Goal: Information Seeking & Learning: Check status

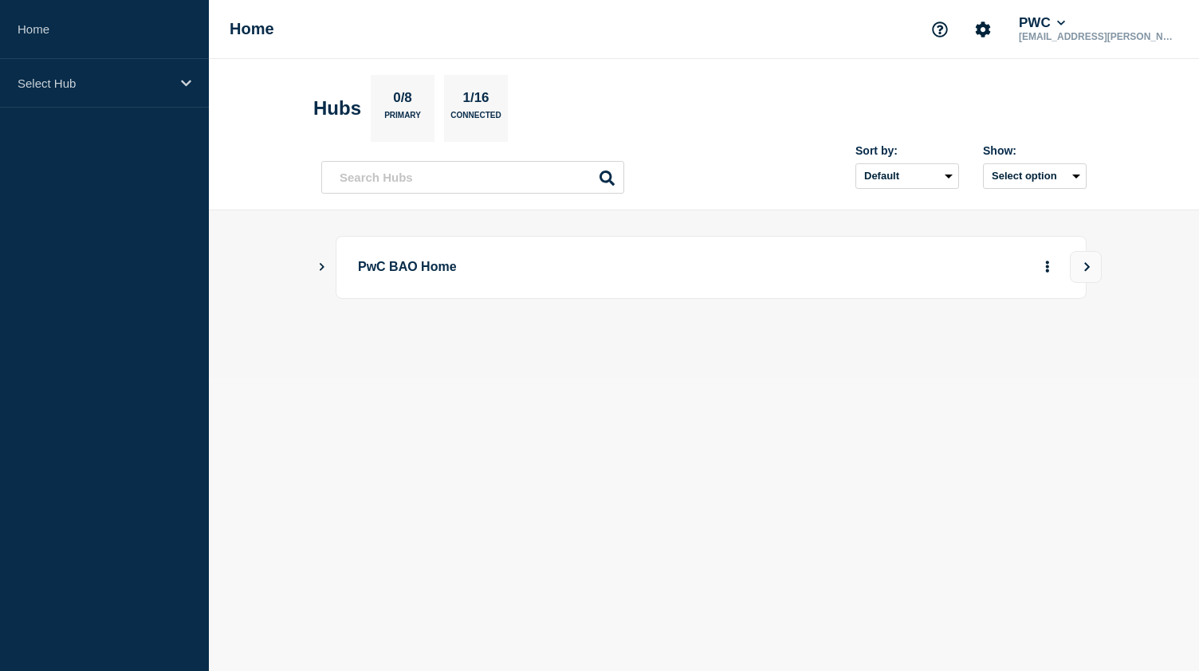
click at [330, 265] on div "PwC BAO Home" at bounding box center [703, 267] width 765 height 63
click at [324, 267] on icon "Show Connected Hubs" at bounding box center [321, 266] width 10 height 8
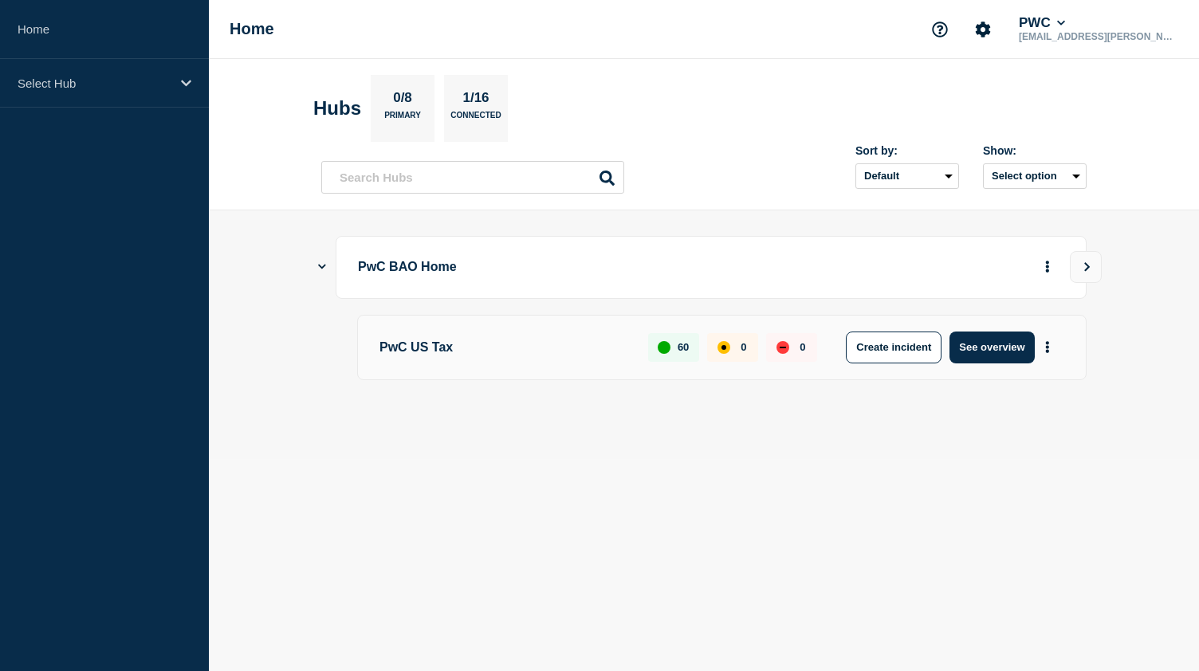
click at [411, 345] on p "PwC US Tax" at bounding box center [504, 348] width 250 height 32
click at [1004, 352] on button "See overview" at bounding box center [991, 348] width 84 height 32
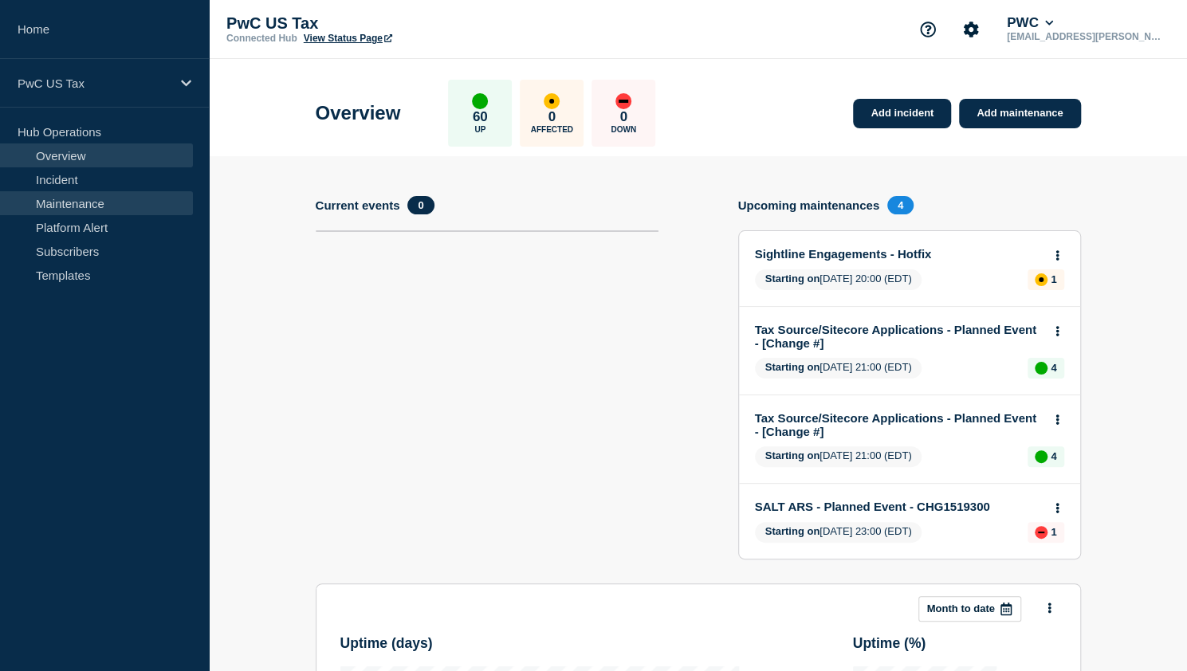
click at [73, 192] on link "Maintenance" at bounding box center [96, 203] width 193 height 24
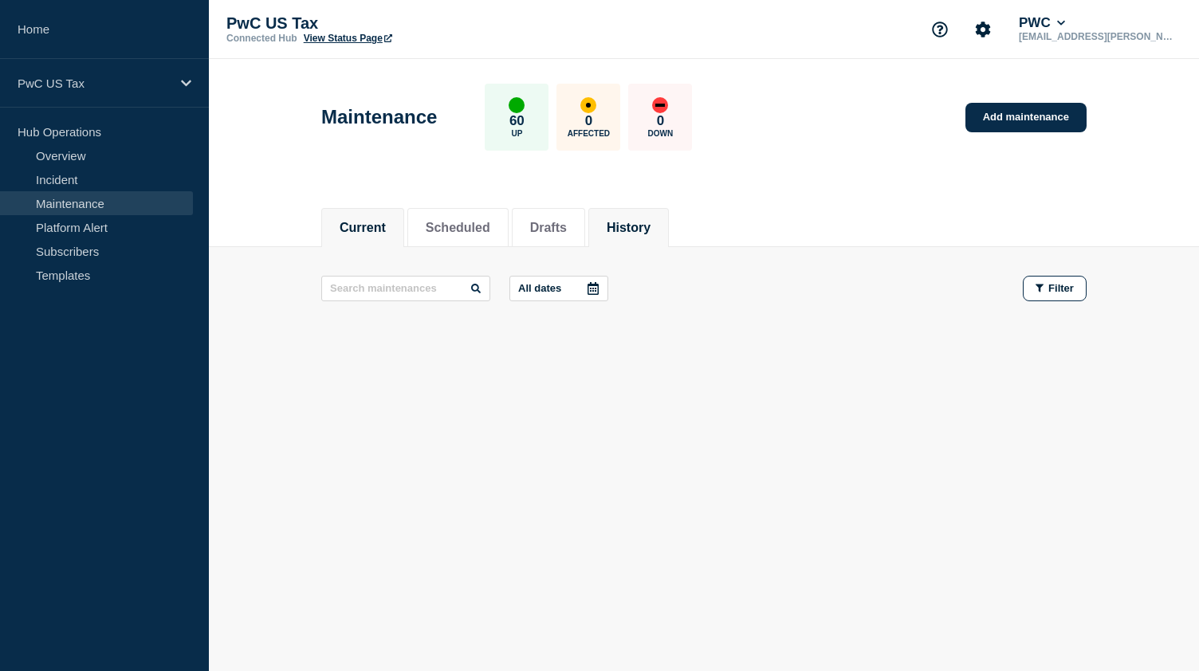
click at [644, 228] on button "History" at bounding box center [629, 228] width 44 height 14
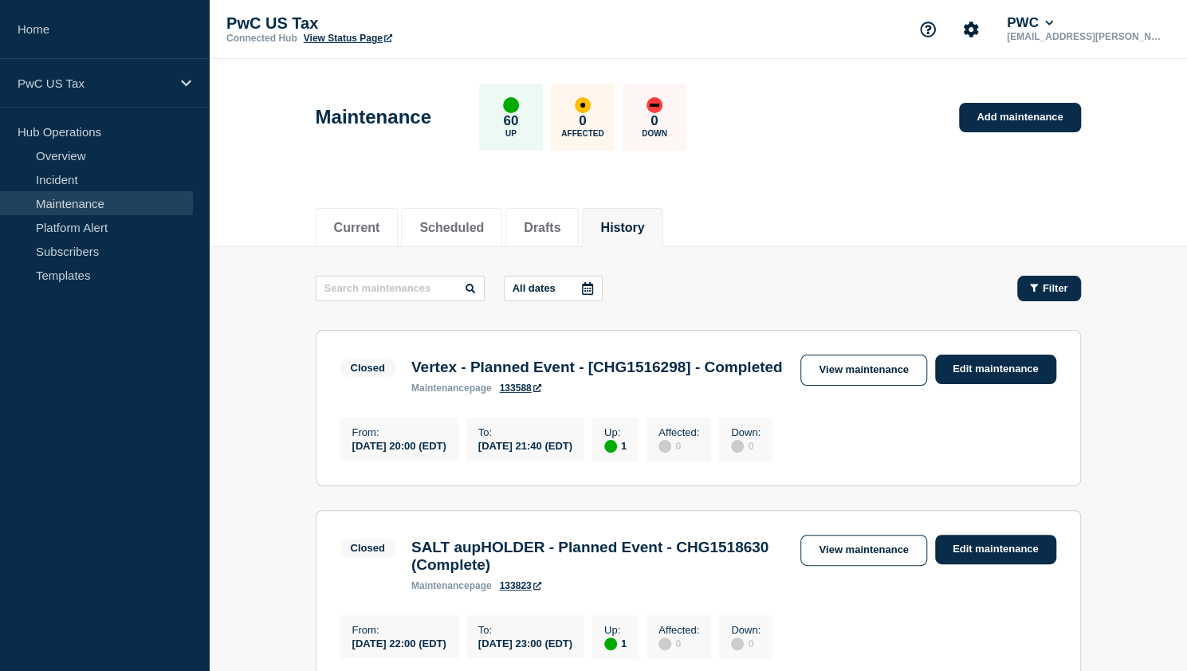
click at [1043, 276] on button "Filter" at bounding box center [1049, 289] width 64 height 26
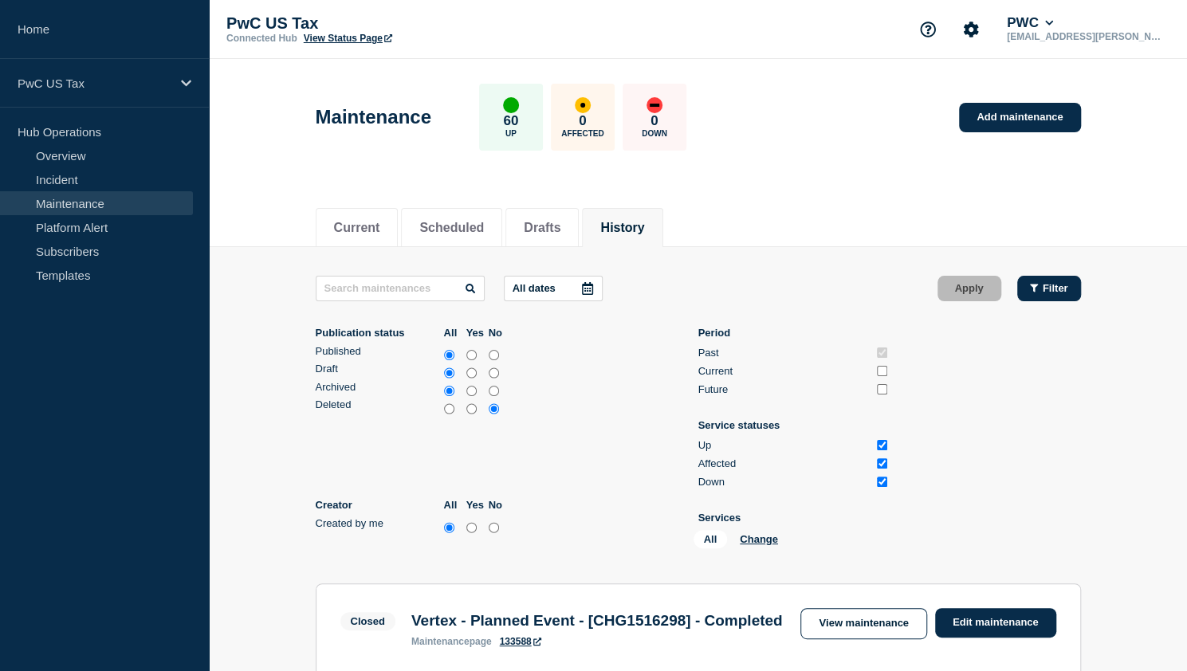
click at [1043, 276] on button "Filter" at bounding box center [1049, 289] width 64 height 26
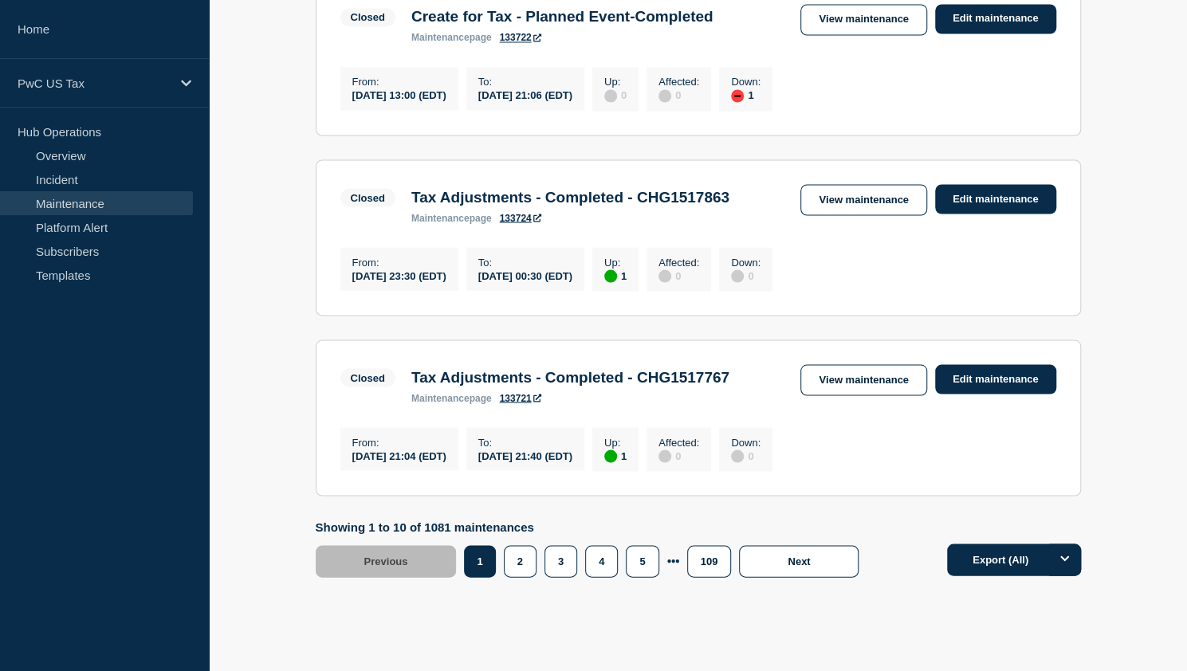
scroll to position [1821, 0]
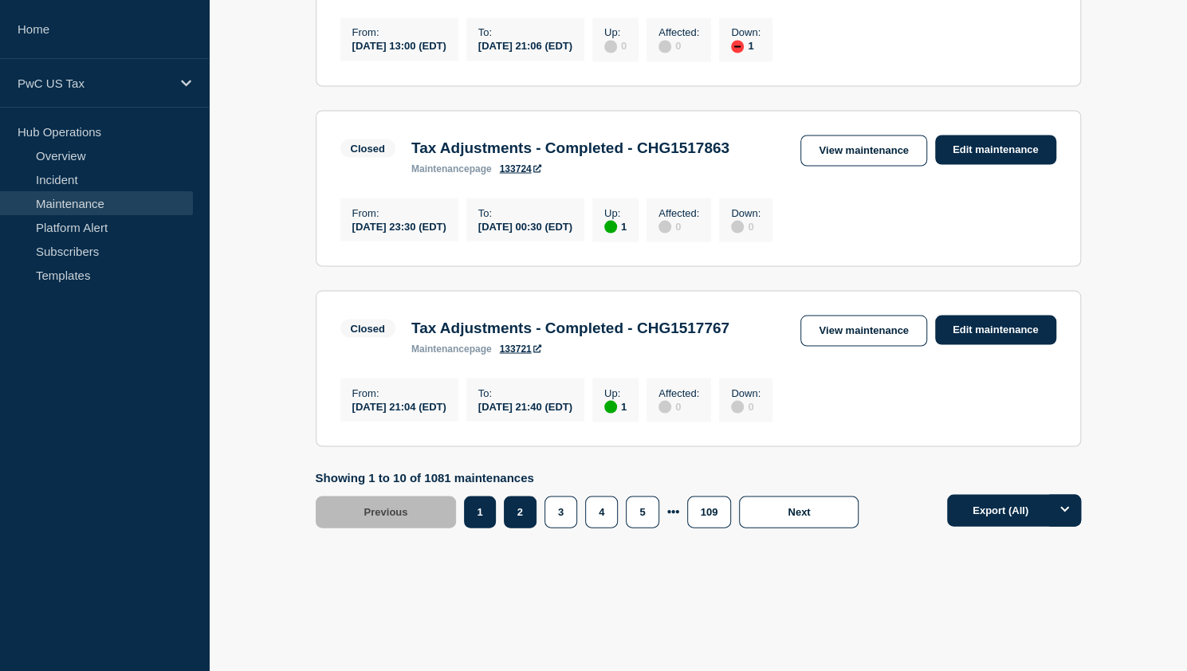
click at [523, 509] on button "2" at bounding box center [520, 512] width 33 height 32
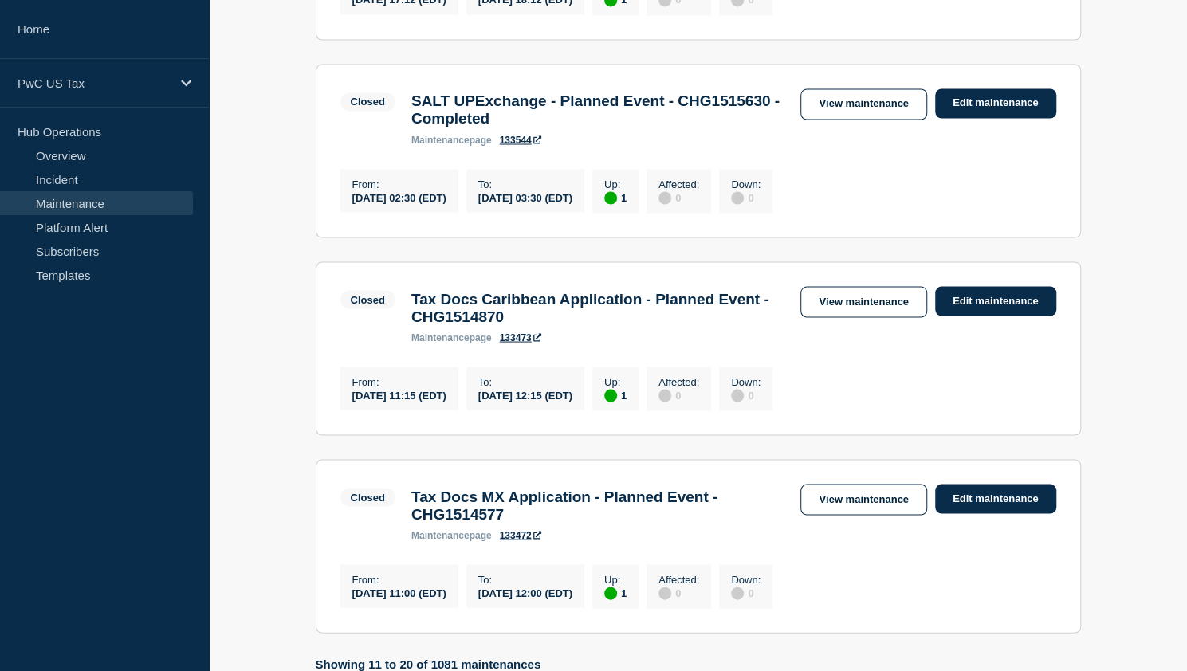
scroll to position [1913, 0]
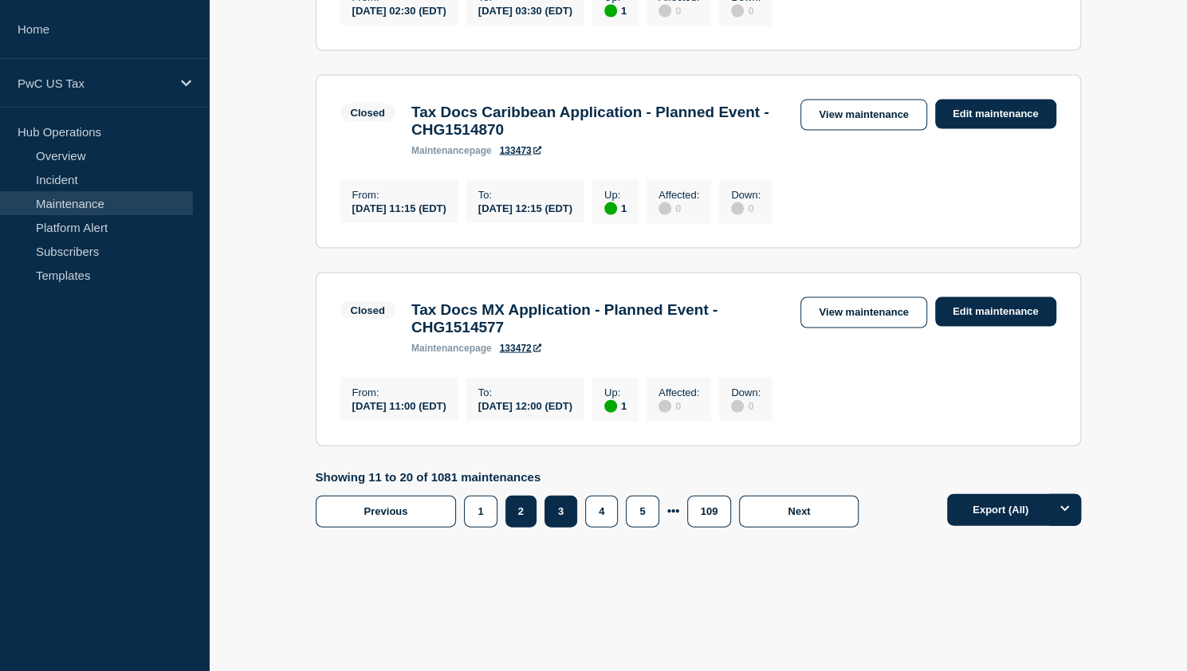
click at [555, 525] on button "3" at bounding box center [560, 512] width 33 height 32
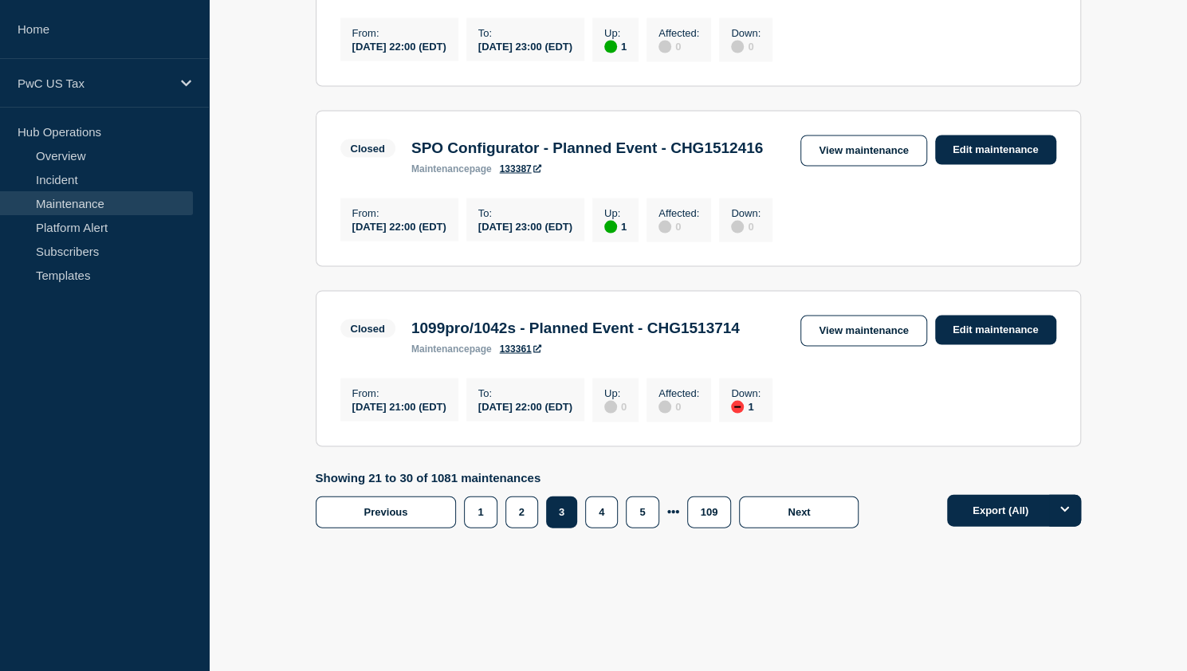
scroll to position [1902, 0]
click at [477, 517] on button "1" at bounding box center [480, 512] width 33 height 32
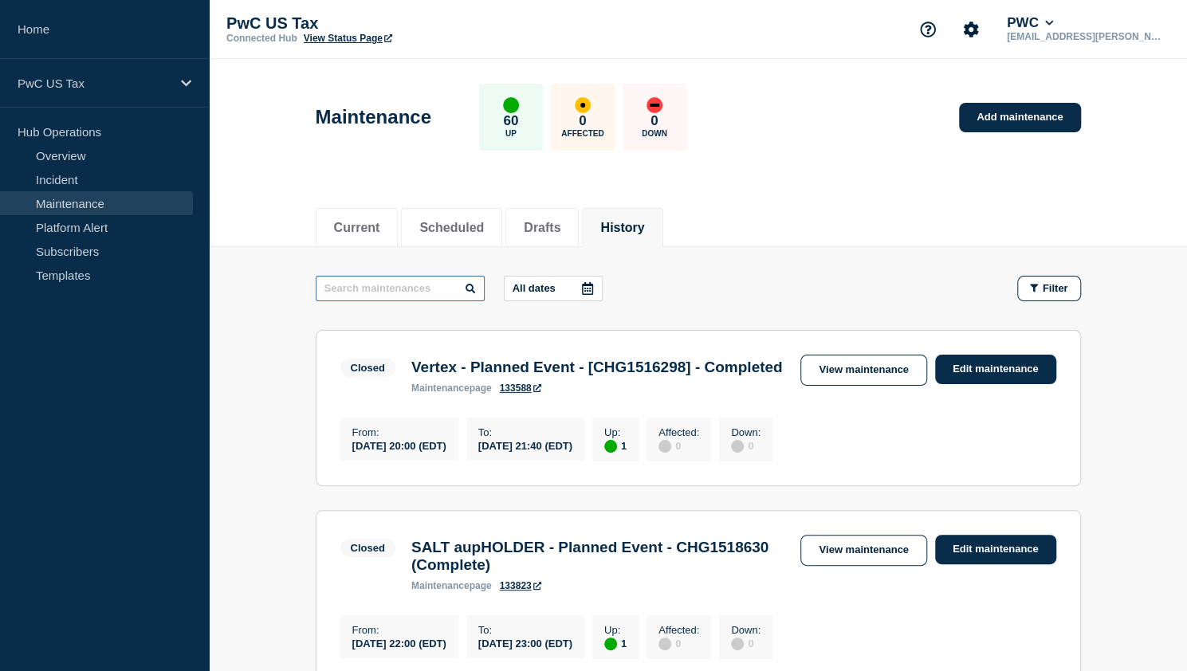
click at [410, 288] on input "text" at bounding box center [400, 289] width 169 height 26
type input "Prep"
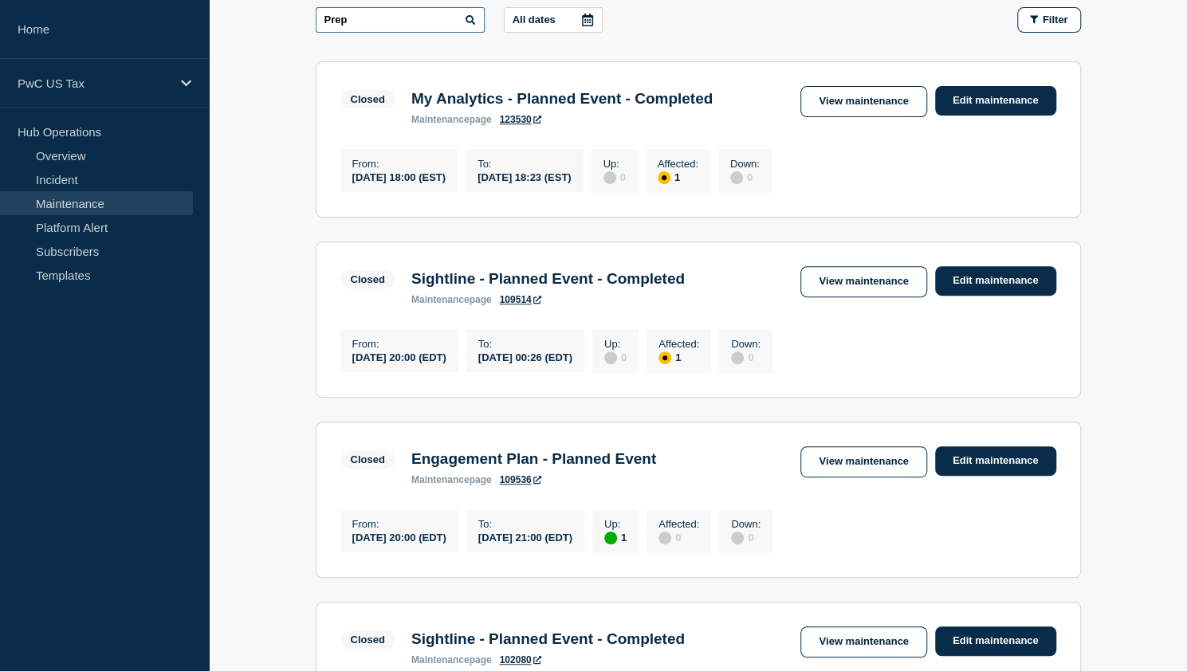
scroll to position [109, 0]
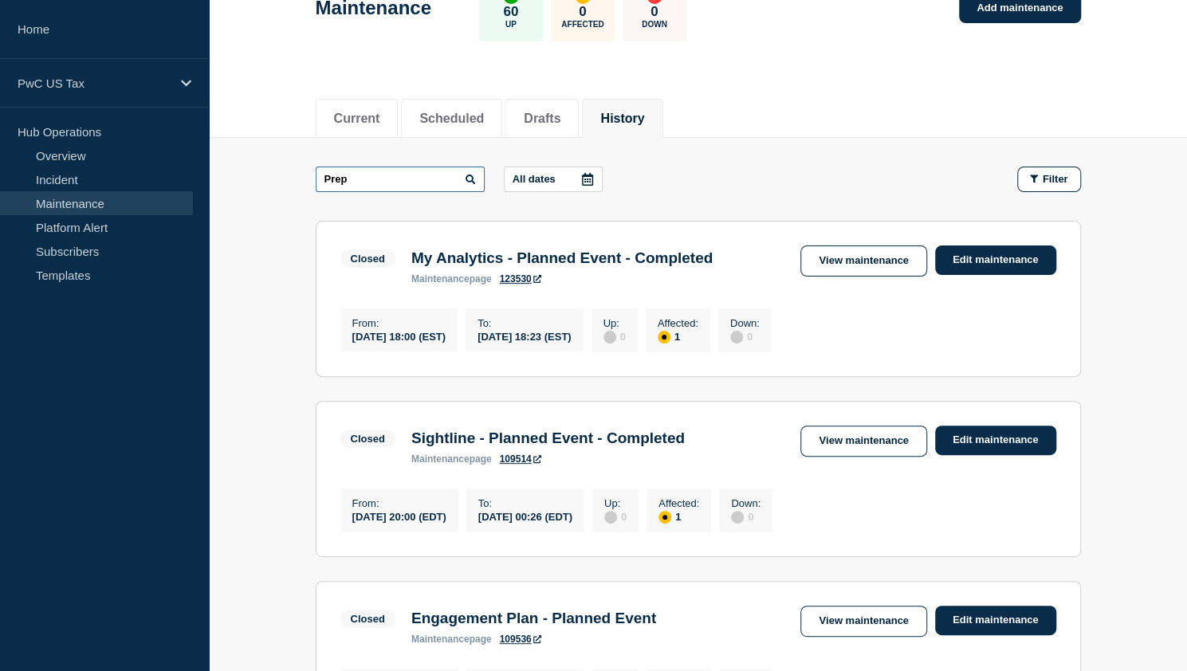
drag, startPoint x: 352, startPoint y: 178, endPoint x: 267, endPoint y: 167, distance: 85.2
click at [267, 167] on main "Prep All dates Filter Closed 1 Affected My Analytics - Planned Event - Complete…" at bounding box center [698, 540] width 978 height 804
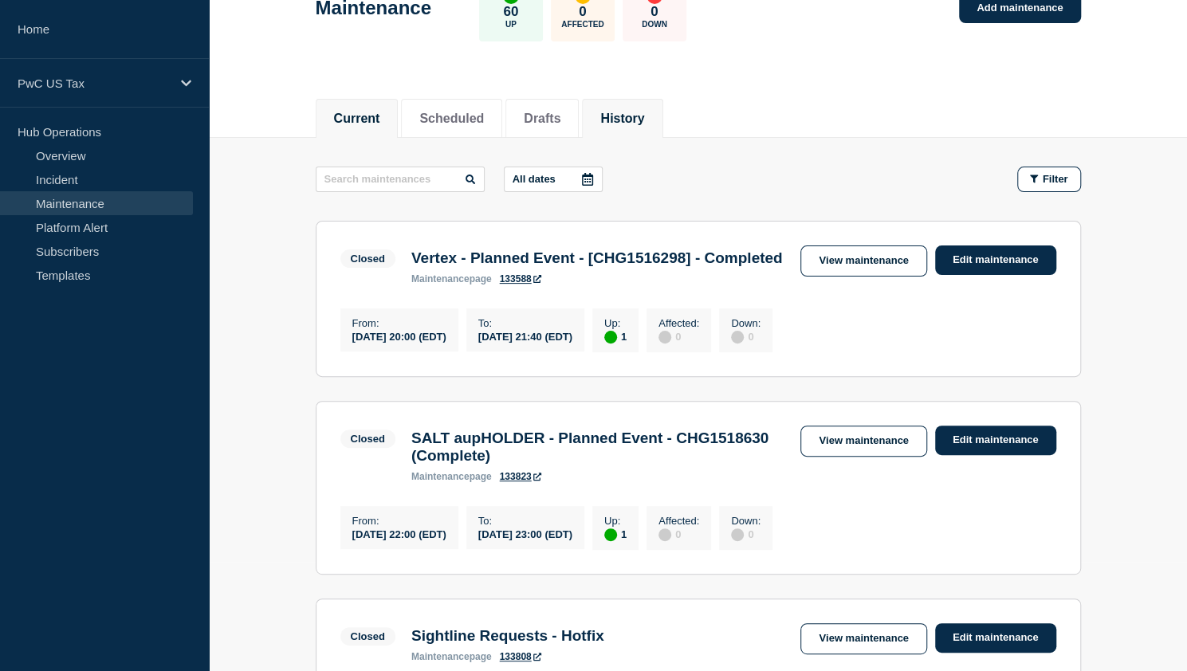
click at [347, 119] on button "Current" at bounding box center [357, 119] width 46 height 14
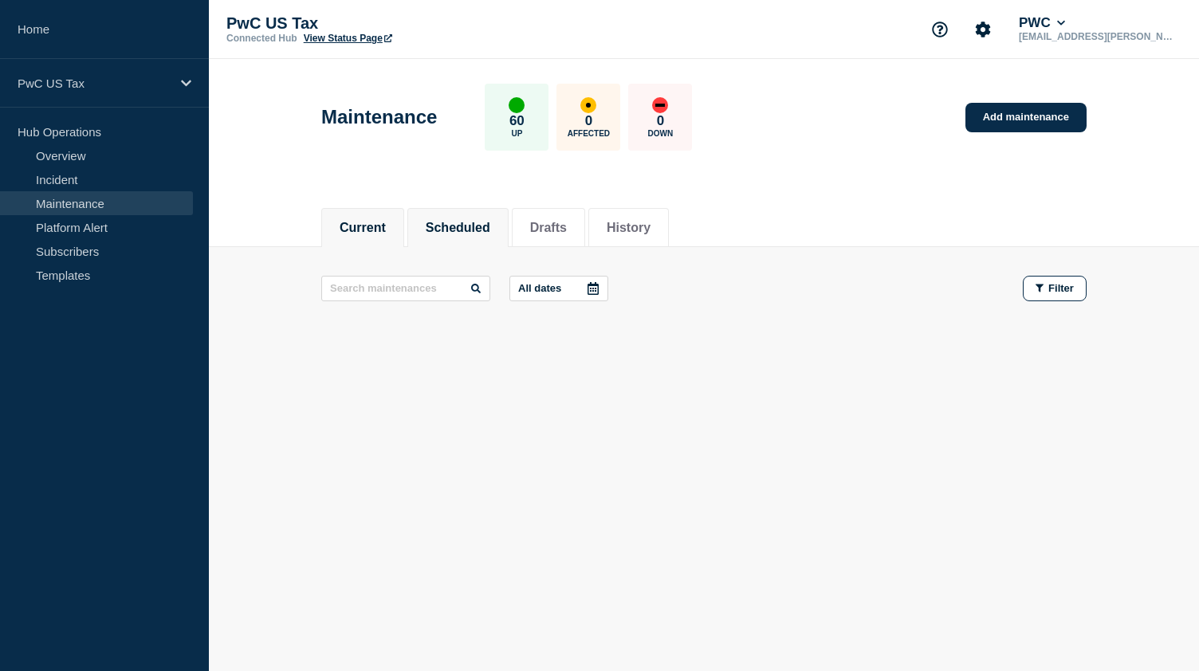
click at [458, 221] on button "Scheduled" at bounding box center [458, 228] width 65 height 14
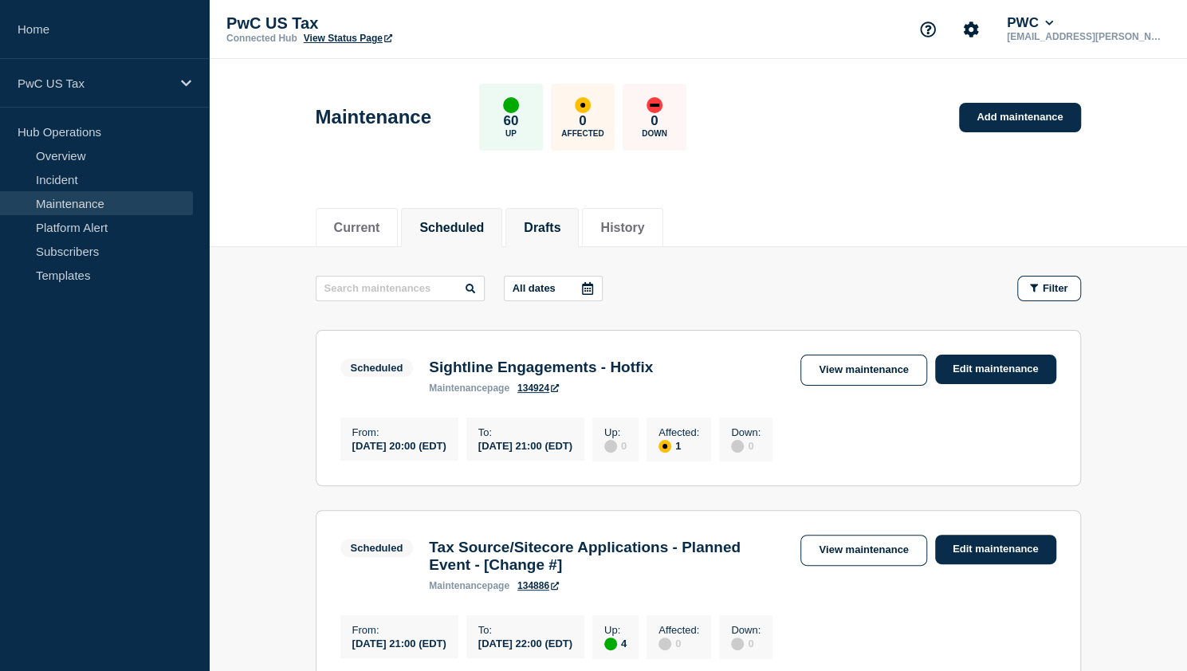
click at [560, 228] on button "Drafts" at bounding box center [542, 228] width 37 height 14
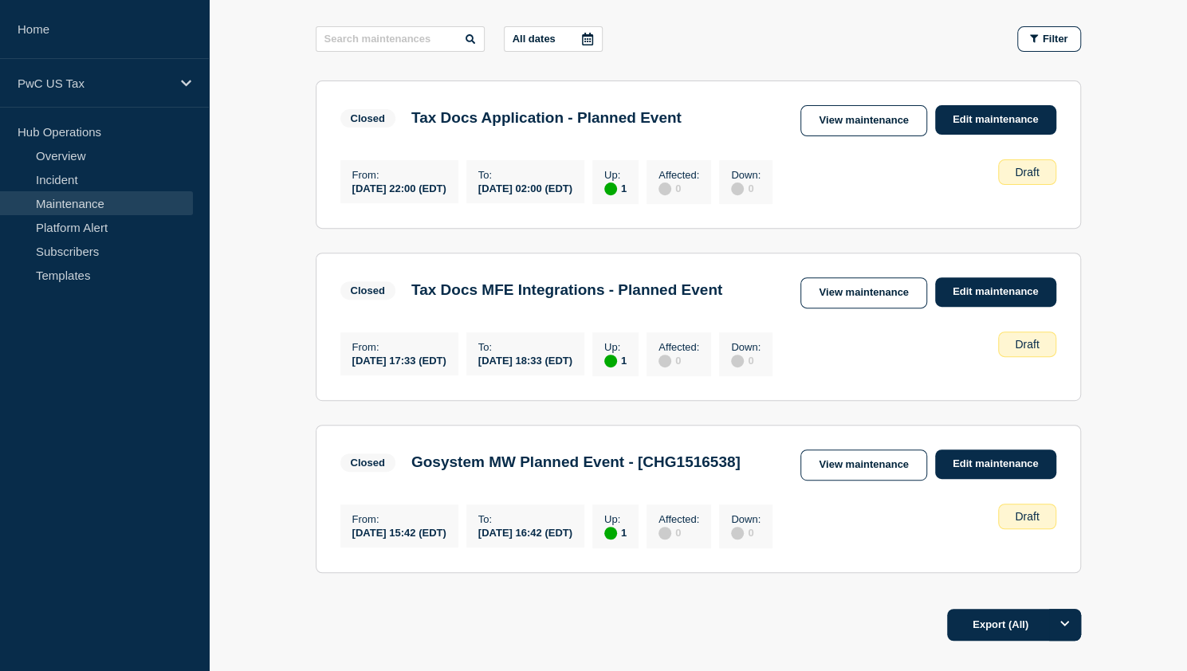
scroll to position [62, 0]
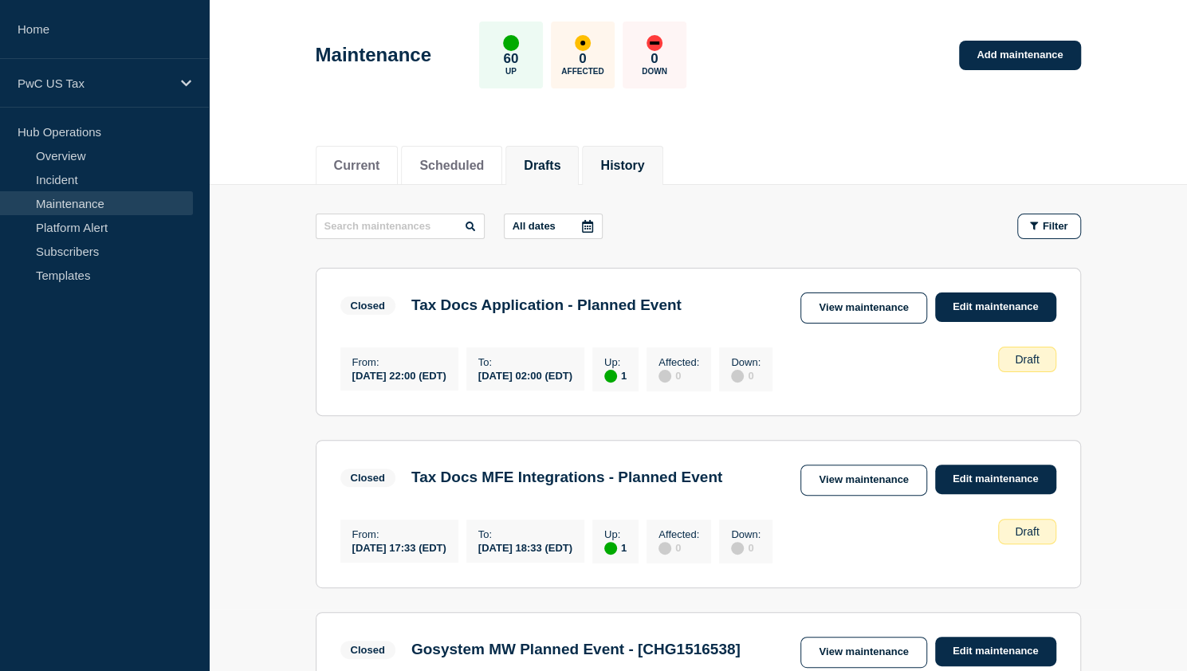
click at [631, 173] on li "History" at bounding box center [622, 165] width 81 height 39
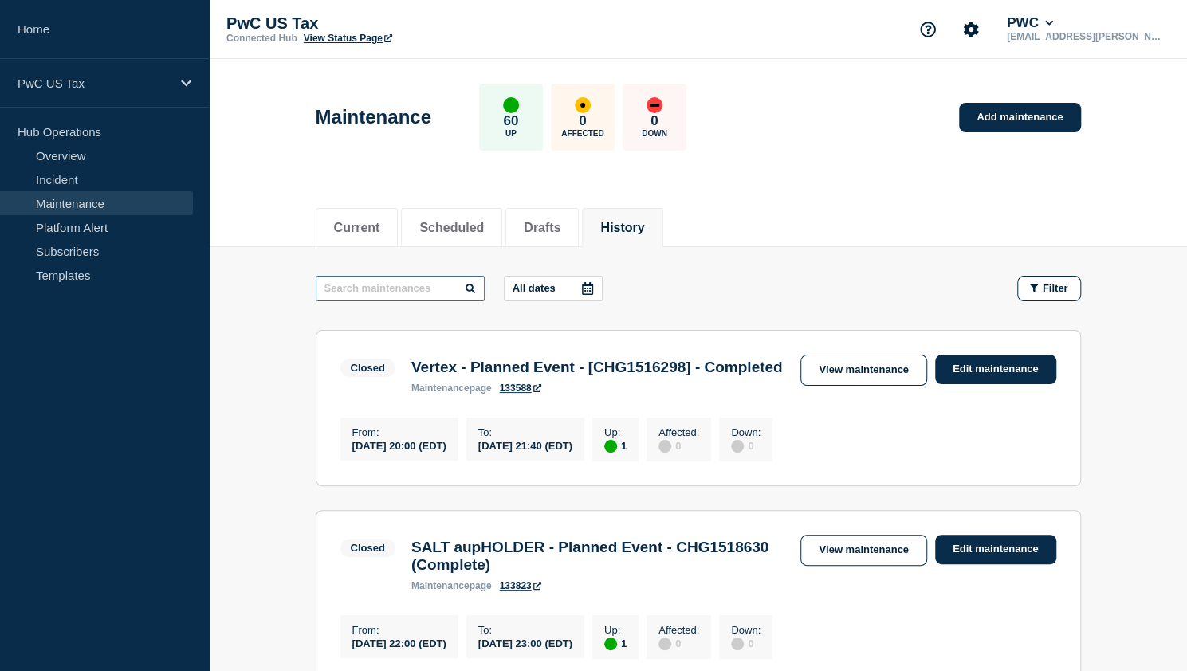
click at [400, 281] on input "text" at bounding box center [400, 289] width 169 height 26
paste input "CHG1515944"
type input "CHG1515944"
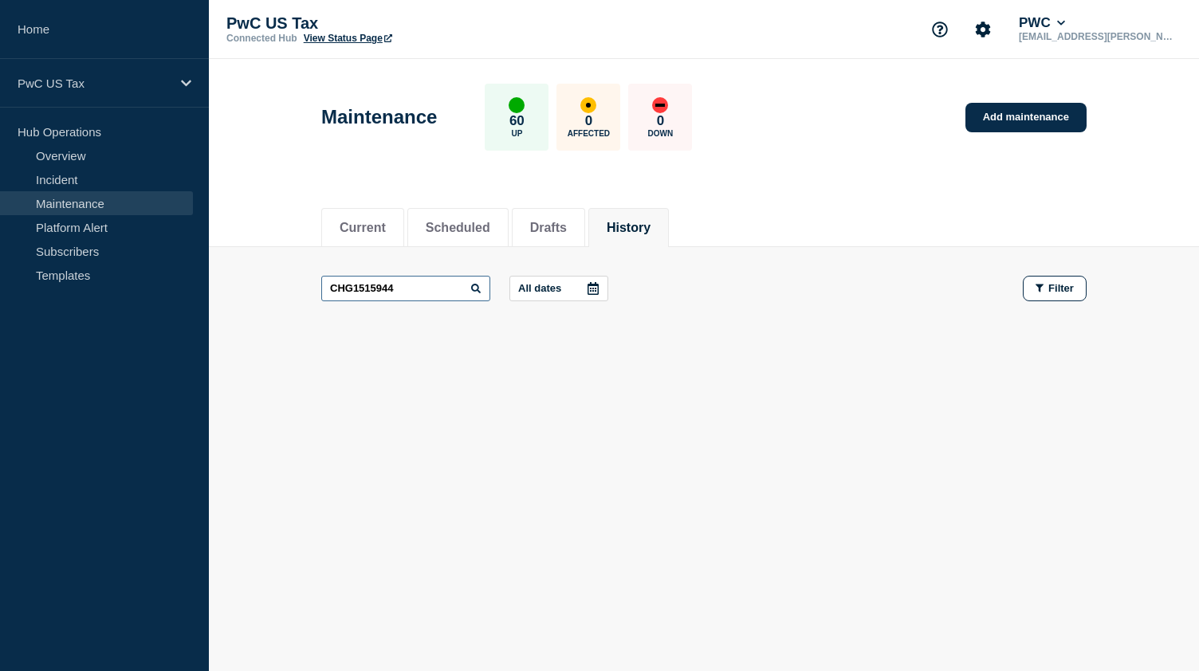
drag, startPoint x: 407, startPoint y: 285, endPoint x: 277, endPoint y: 278, distance: 130.1
click at [277, 278] on main "CHG1515944 All dates Filter" at bounding box center [704, 288] width 990 height 83
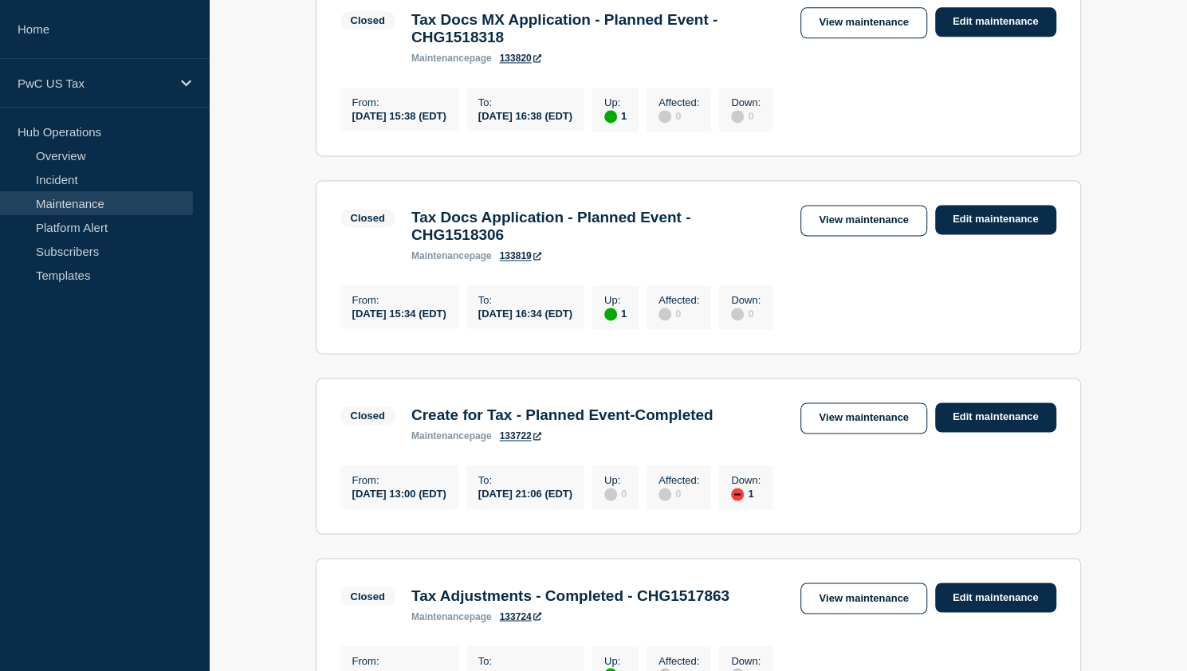
scroll to position [1821, 0]
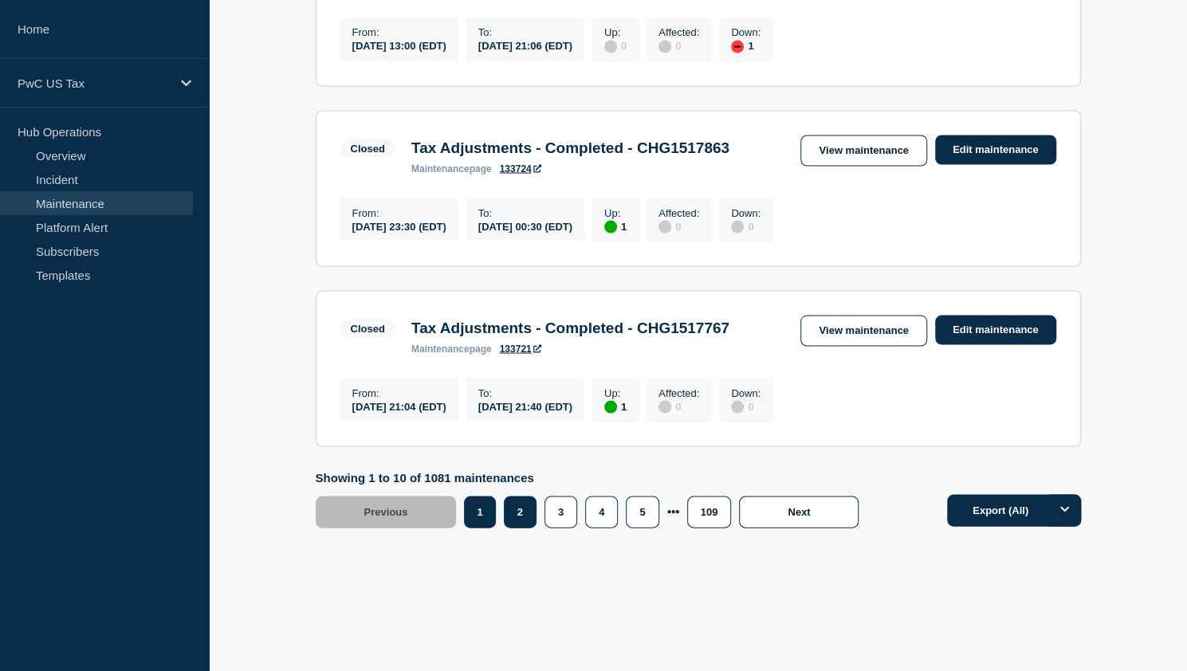
click at [518, 517] on button "2" at bounding box center [520, 512] width 33 height 32
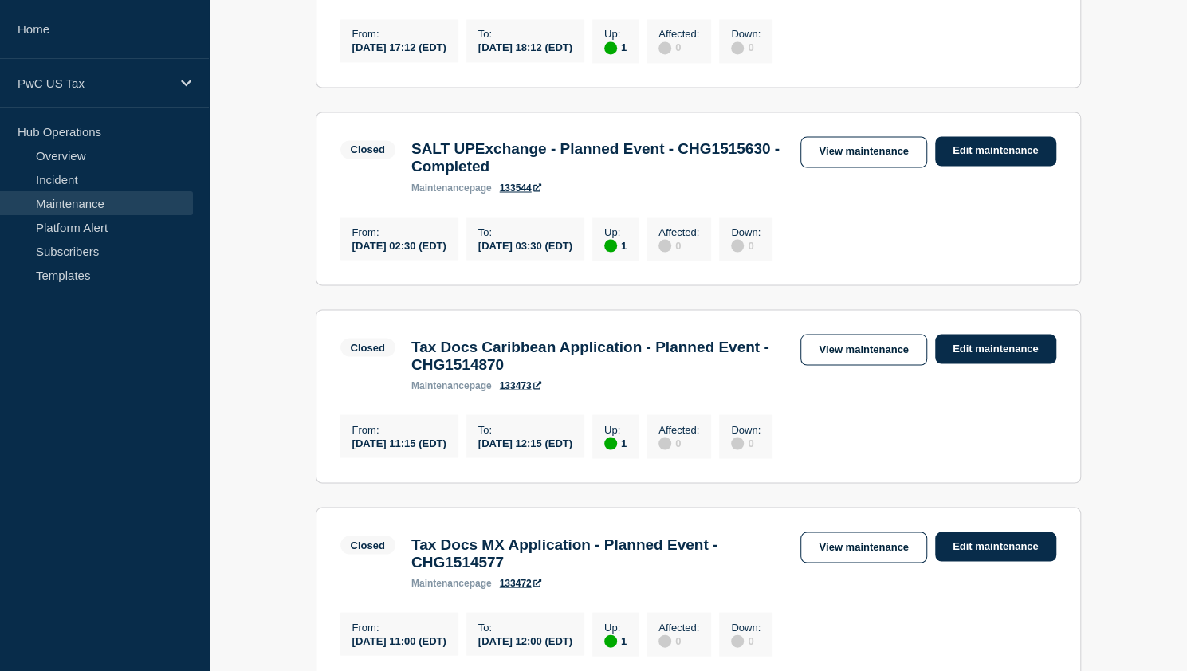
scroll to position [1582, 0]
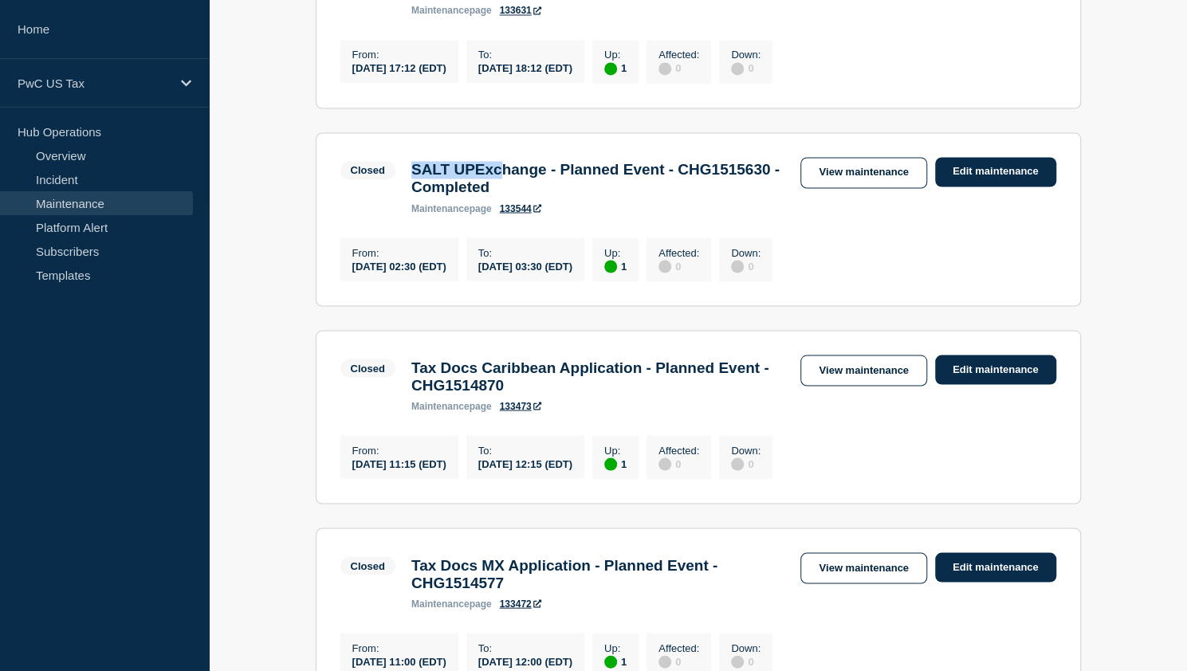
drag, startPoint x: 411, startPoint y: 227, endPoint x: 512, endPoint y: 227, distance: 101.2
click at [512, 196] on h3 "SALT UPExchange - Planned Event - CHG1515630 - Completed" at bounding box center [598, 178] width 374 height 35
drag, startPoint x: 419, startPoint y: 255, endPoint x: 520, endPoint y: 257, distance: 100.5
click at [520, 196] on h3 "SALT UPExchange - Planned Event - CHG1515630 - Completed" at bounding box center [598, 178] width 374 height 35
click at [462, 196] on h3 "SALT UPExchange - Planned Event - CHG1515630 - Completed" at bounding box center [598, 178] width 374 height 35
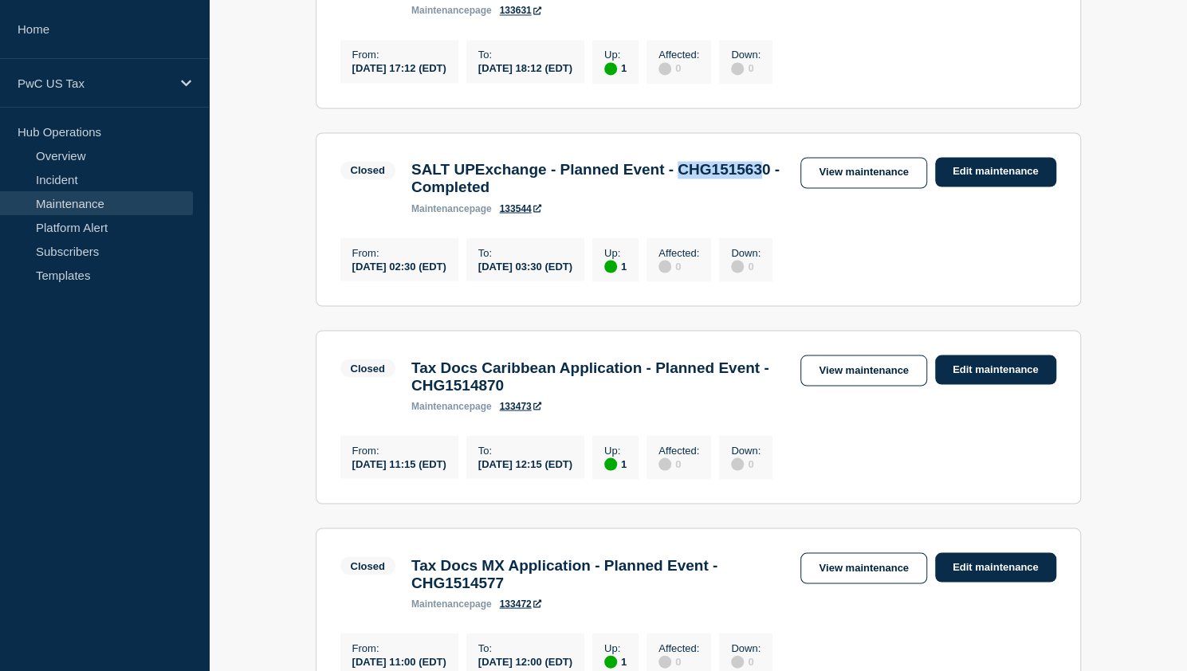
drag, startPoint x: 412, startPoint y: 247, endPoint x: 507, endPoint y: 248, distance: 94.9
click at [507, 196] on h3 "SALT UPExchange - Planned Event - CHG1515630 - Completed" at bounding box center [598, 178] width 374 height 35
drag, startPoint x: 413, startPoint y: 232, endPoint x: 670, endPoint y: 250, distance: 257.3
click at [670, 196] on h3 "SALT UPExchange - Planned Event - CHG1515630 - Completed" at bounding box center [598, 178] width 374 height 35
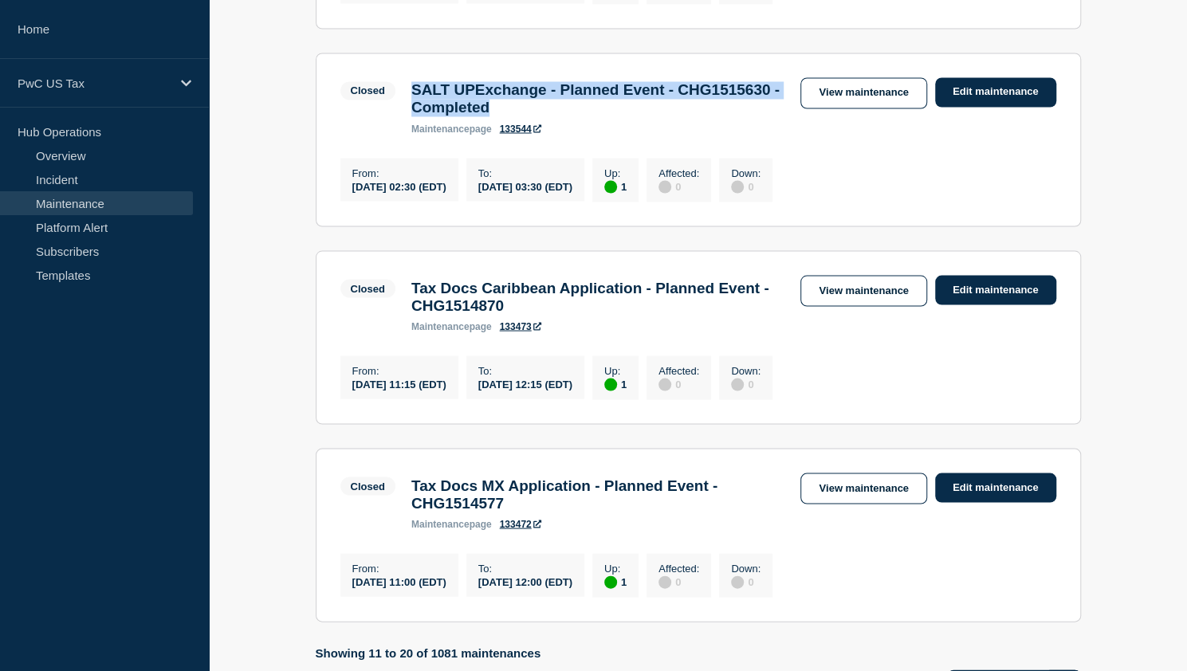
scroll to position [1923, 0]
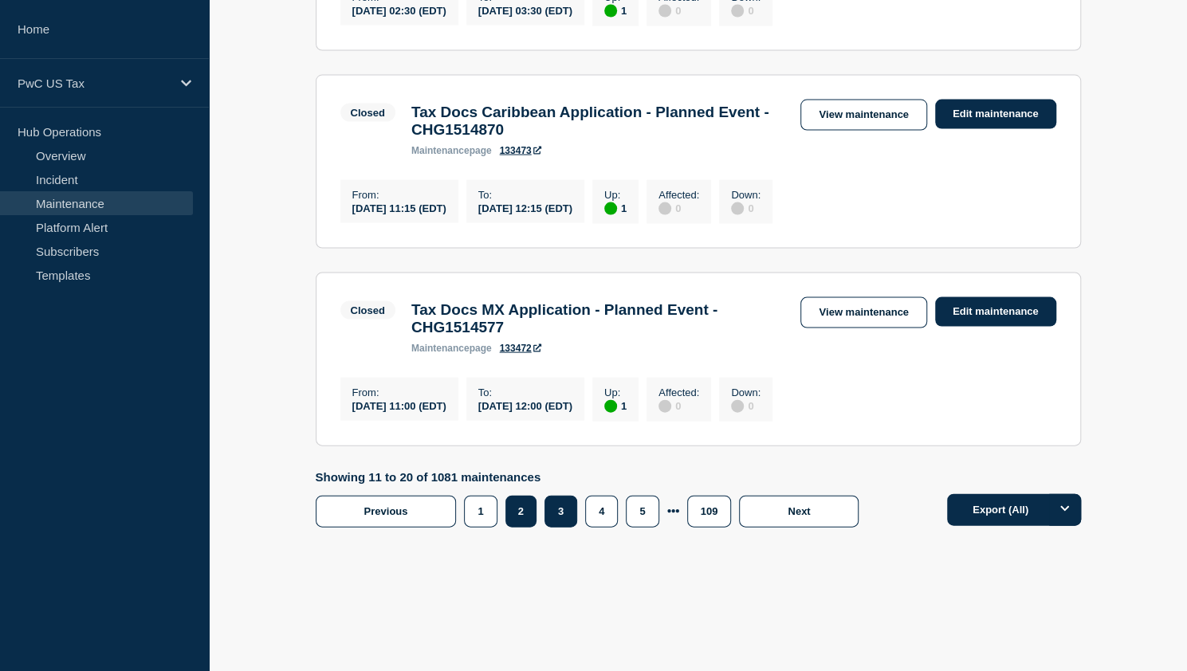
click at [555, 514] on button "3" at bounding box center [560, 512] width 33 height 32
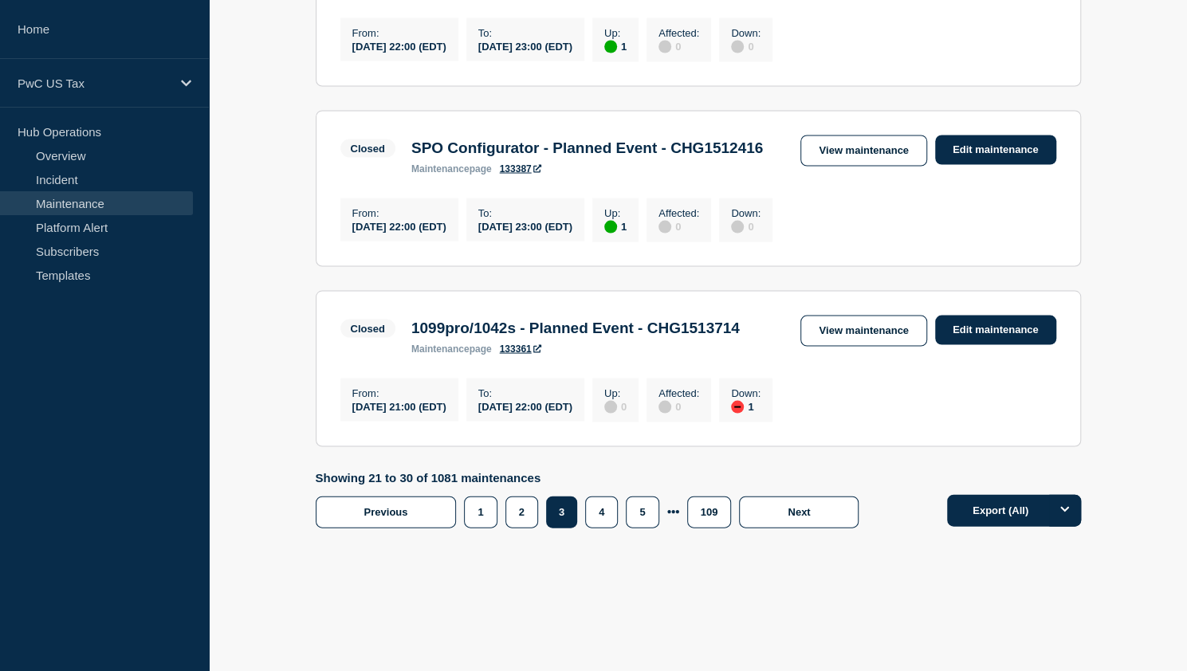
scroll to position [1902, 0]
click at [520, 505] on button "2" at bounding box center [521, 512] width 33 height 32
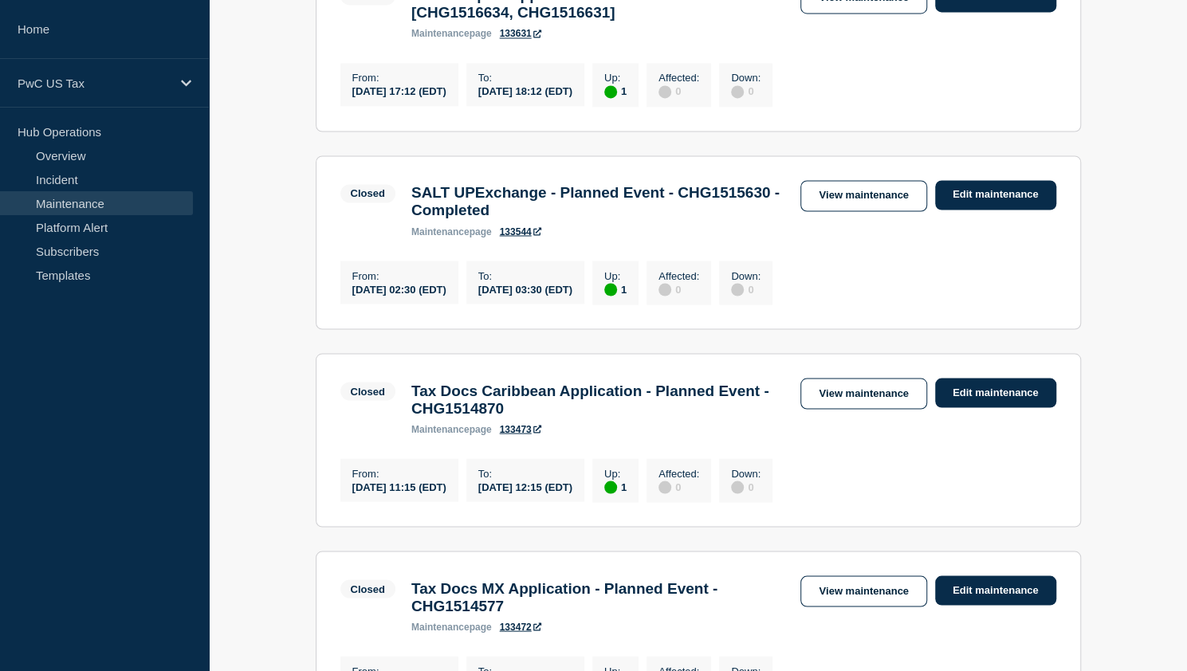
scroll to position [1503, 0]
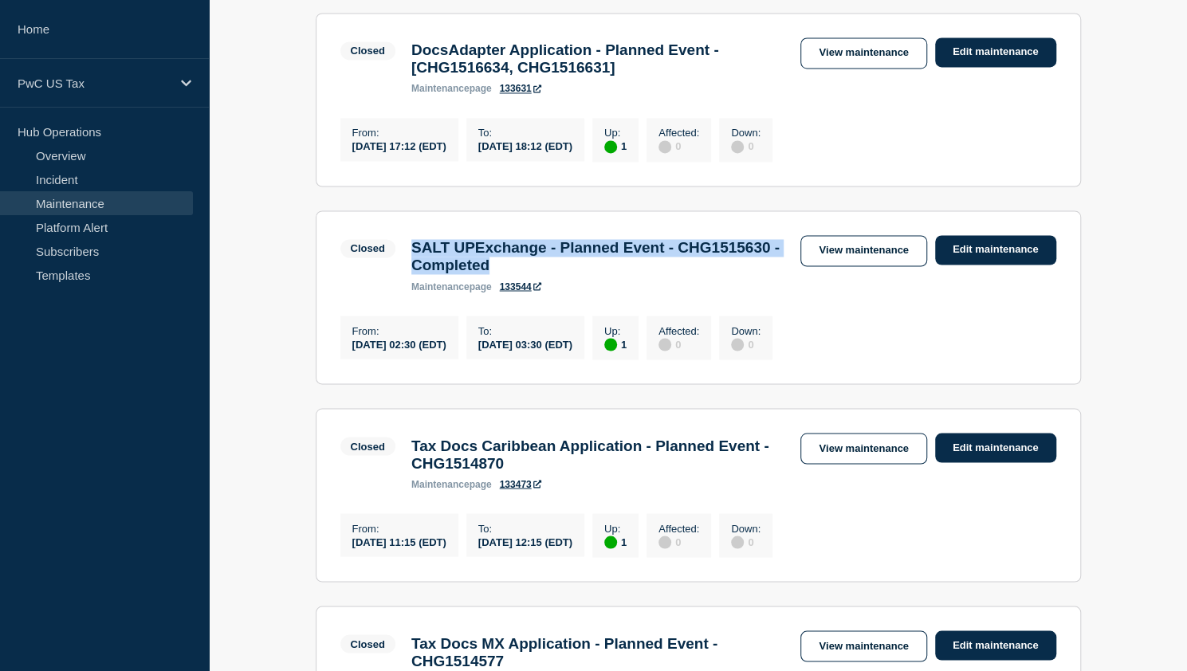
drag, startPoint x: 413, startPoint y: 310, endPoint x: 685, endPoint y: 331, distance: 272.6
click at [685, 274] on h3 "SALT UPExchange - Planned Event - CHG1515630 - Completed" at bounding box center [598, 256] width 374 height 35
click at [472, 274] on h3 "SALT UPExchange - Planned Event - CHG1515630 - Completed" at bounding box center [598, 256] width 374 height 35
drag, startPoint x: 408, startPoint y: 328, endPoint x: 528, endPoint y: 327, distance: 119.6
click at [528, 292] on div "SALT UPExchange - Planned Event - CHG1515630 - Completed maintenance page 133544" at bounding box center [598, 265] width 390 height 53
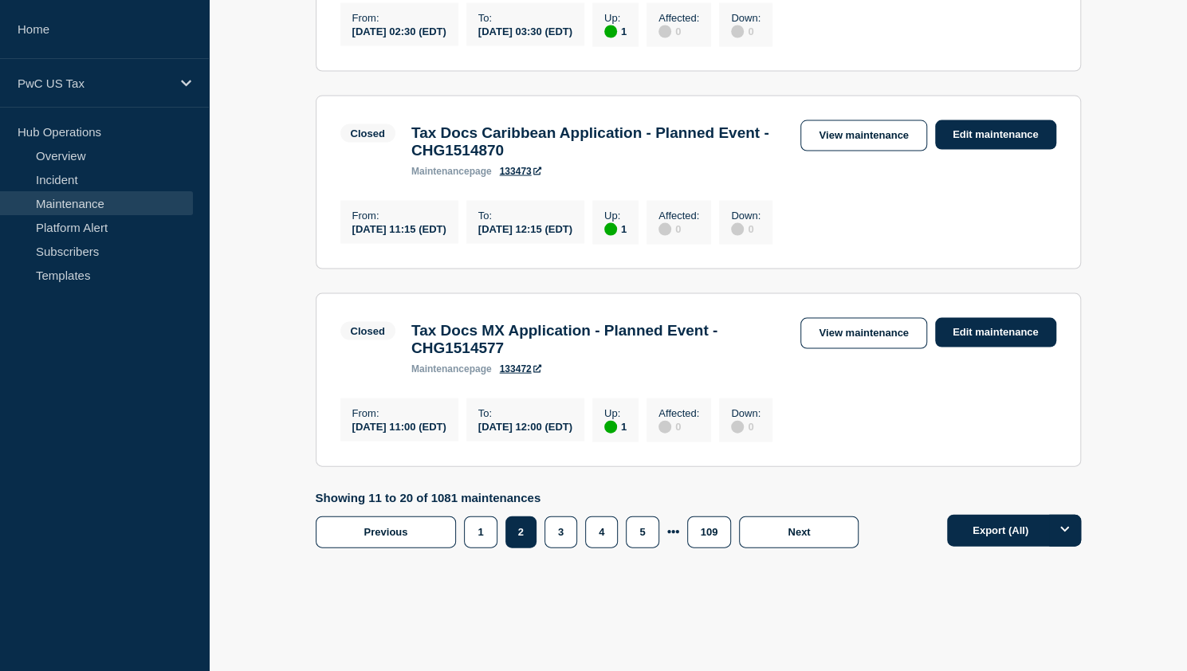
scroll to position [1833, 0]
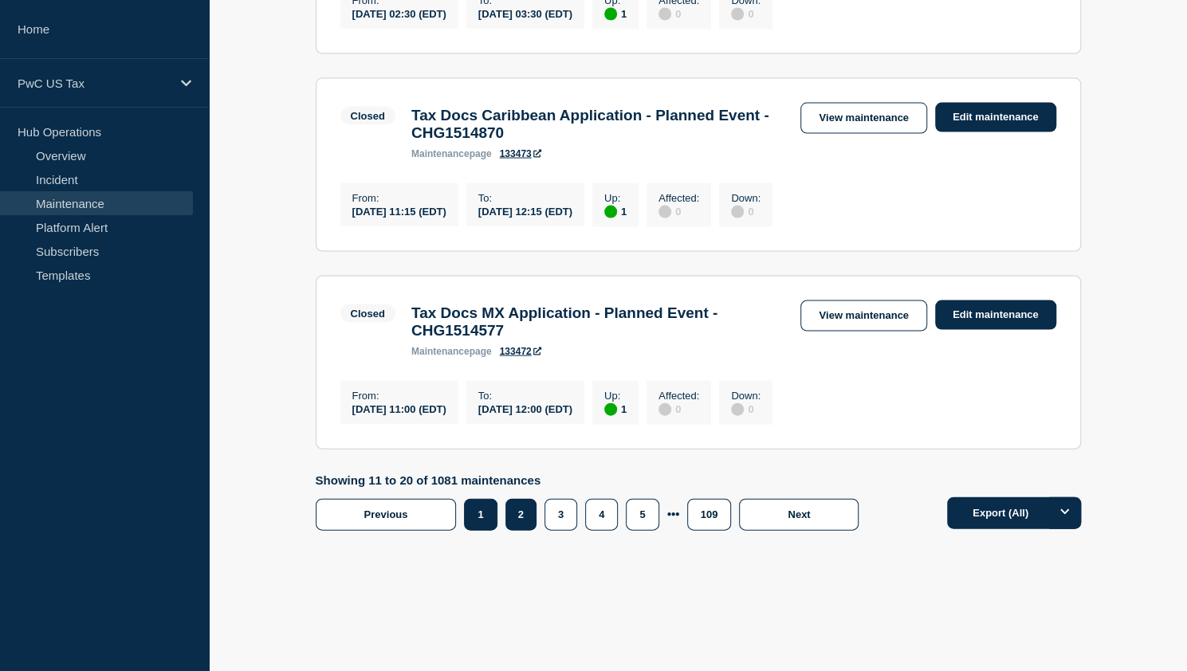
click at [481, 531] on button "1" at bounding box center [480, 515] width 33 height 32
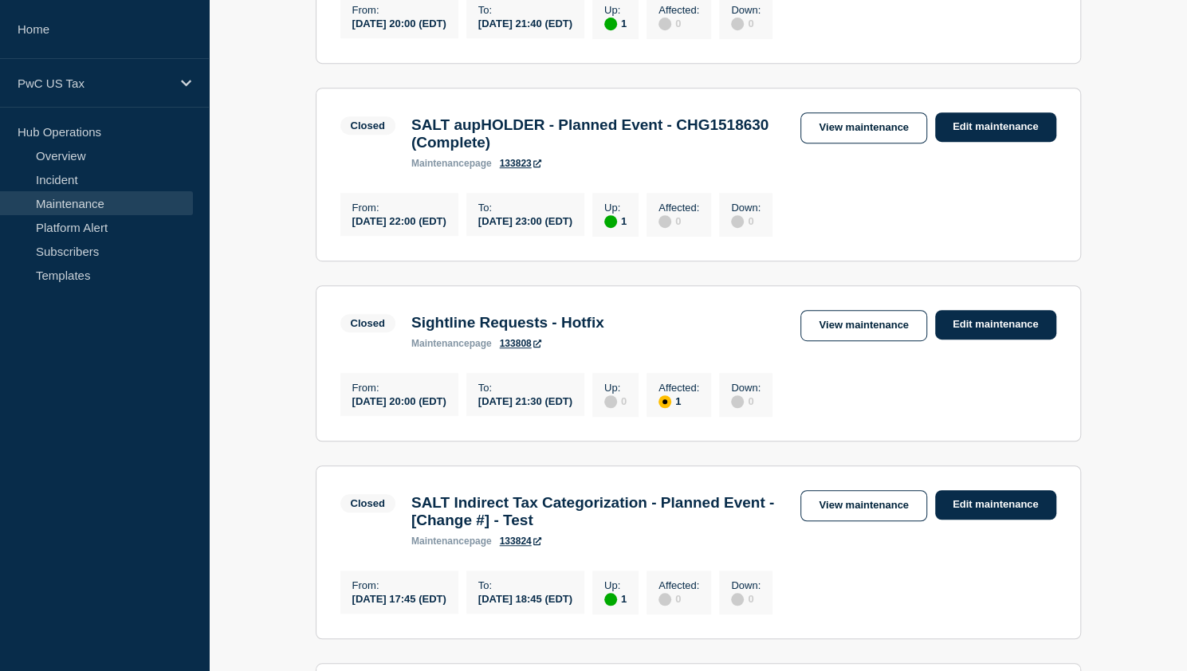
scroll to position [386, 0]
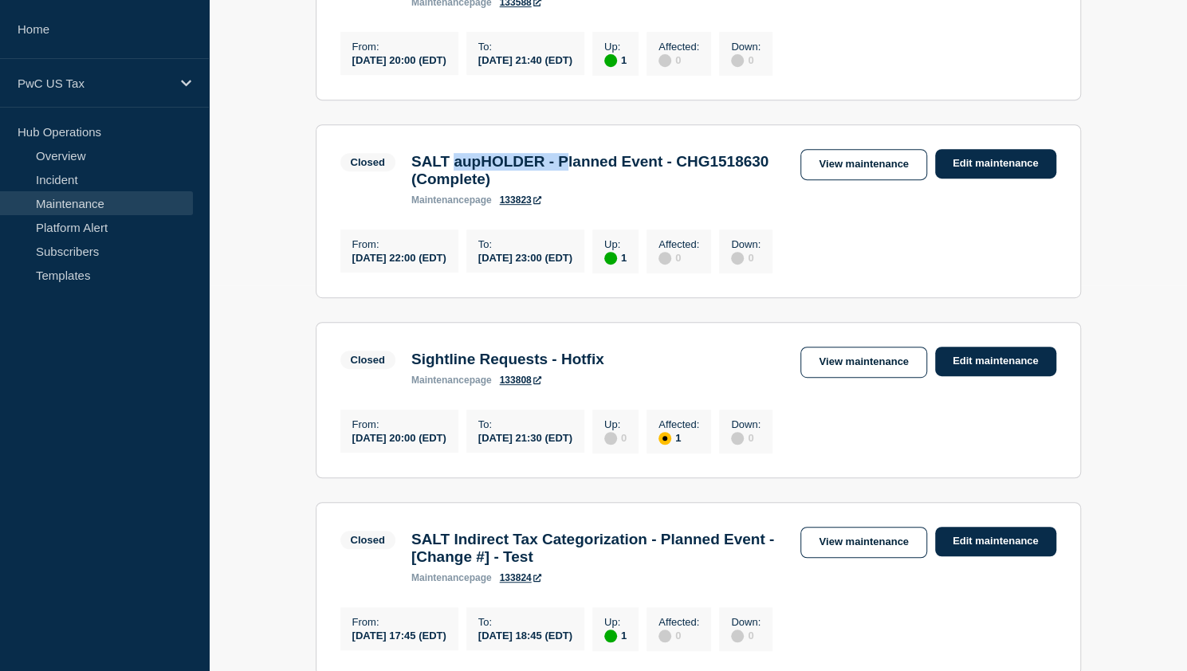
drag, startPoint x: 458, startPoint y: 191, endPoint x: 584, endPoint y: 195, distance: 126.0
click at [584, 188] on h3 "SALT aupHOLDER - Planned Event - CHG1518630 (Complete)" at bounding box center [598, 170] width 374 height 35
click at [448, 188] on h3 "SALT aupHOLDER - Planned Event - CHG1518630 (Complete)" at bounding box center [598, 170] width 374 height 35
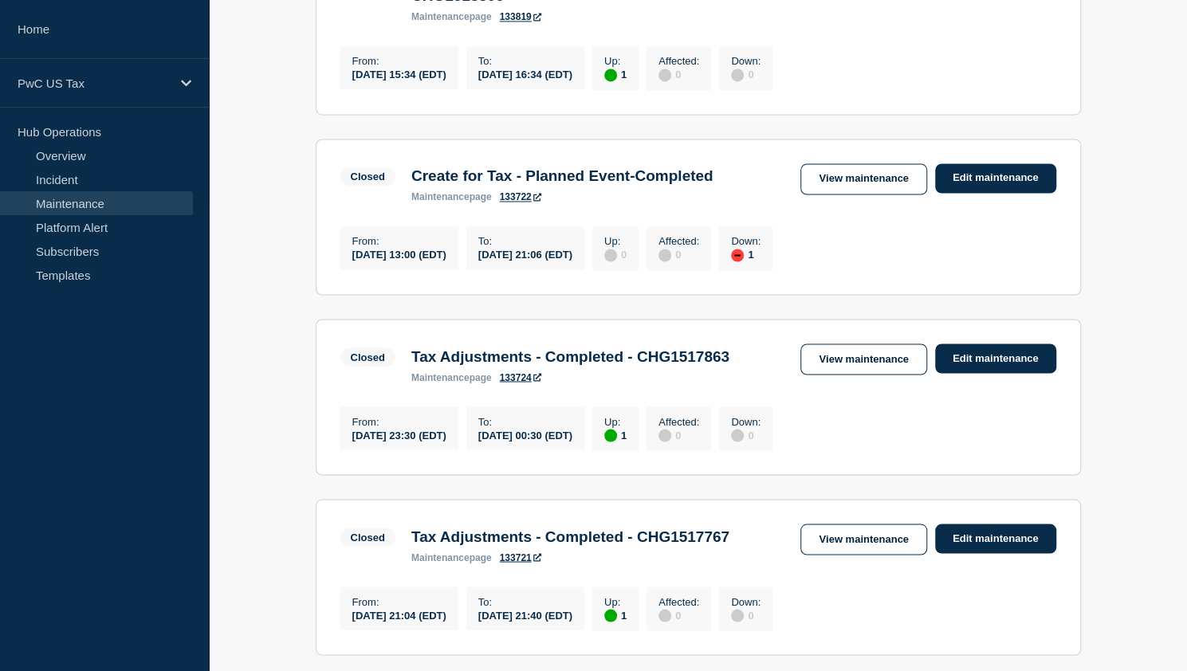
scroll to position [1821, 0]
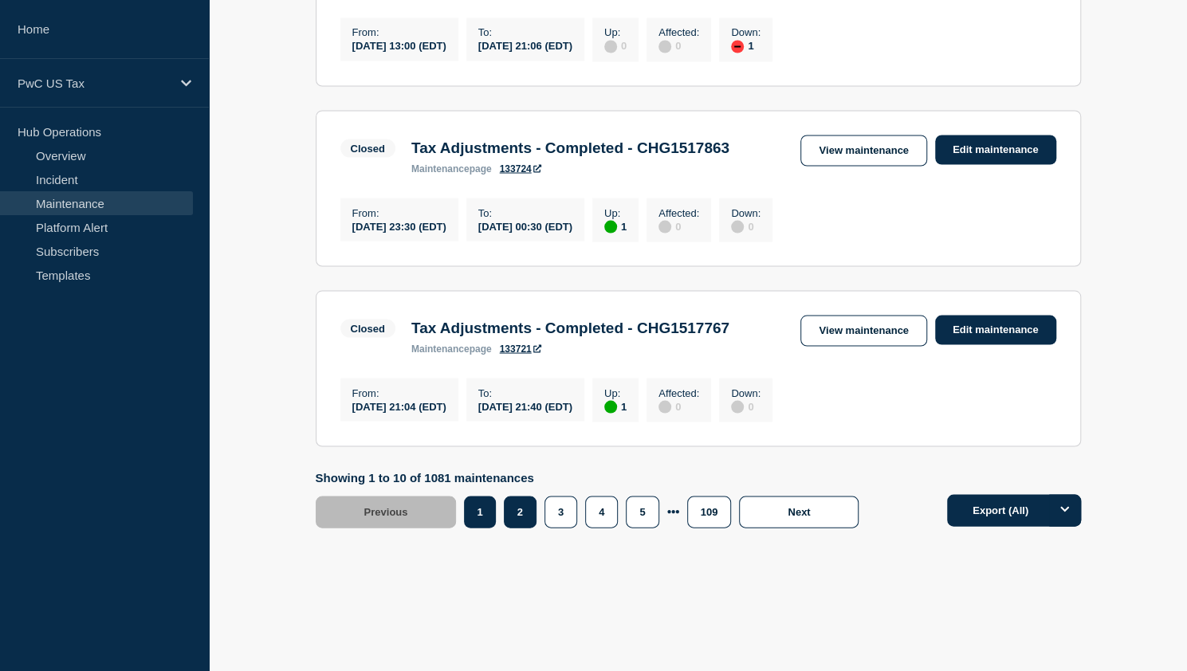
click at [514, 509] on button "2" at bounding box center [520, 512] width 33 height 32
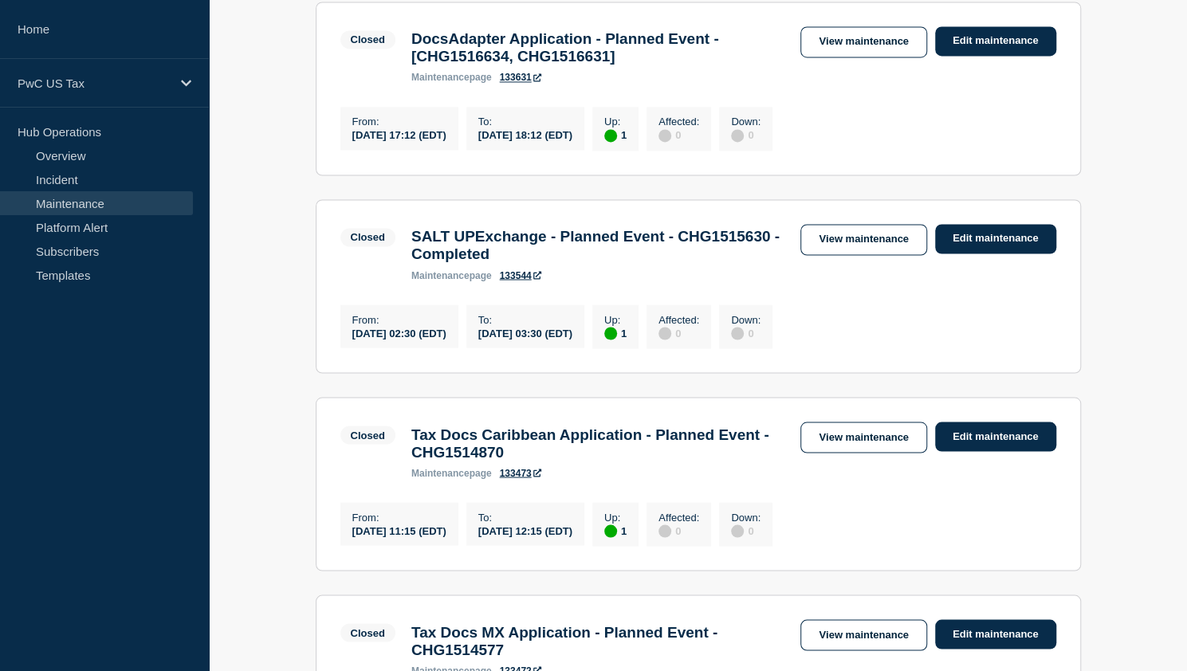
scroll to position [1502, 0]
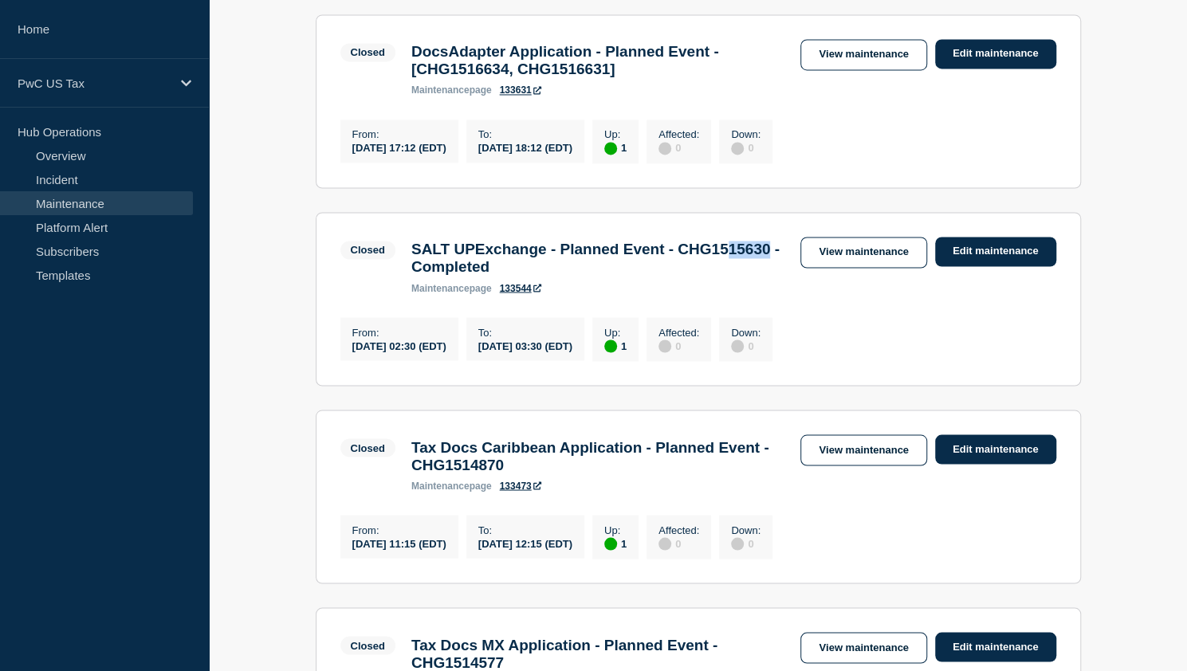
drag, startPoint x: 468, startPoint y: 336, endPoint x: 513, endPoint y: 336, distance: 45.4
click at [513, 276] on h3 "SALT UPExchange - Planned Event - CHG1515630 - Completed" at bounding box center [598, 258] width 374 height 35
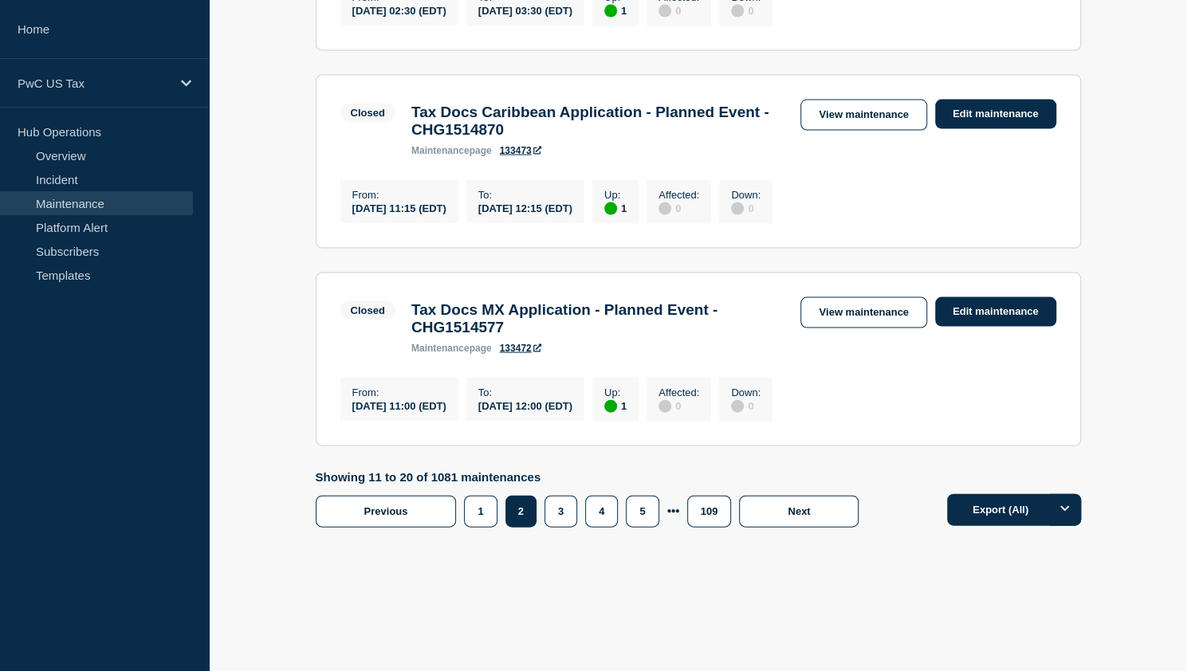
scroll to position [1923, 0]
click at [476, 519] on button "1" at bounding box center [480, 512] width 33 height 32
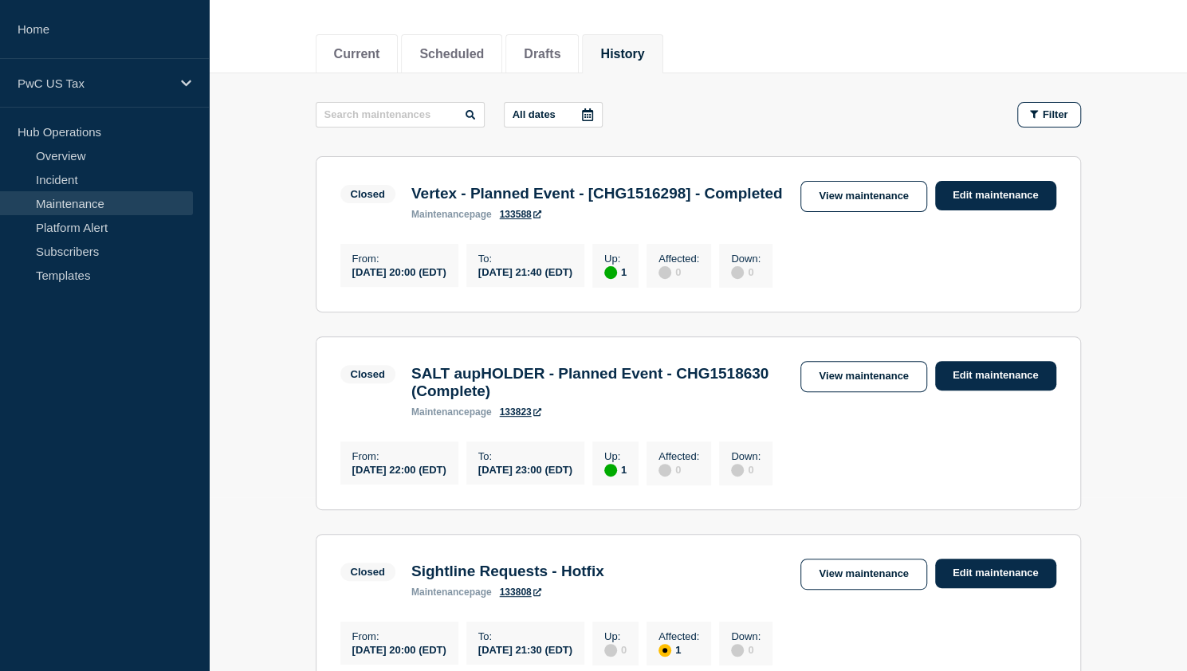
scroll to position [147, 0]
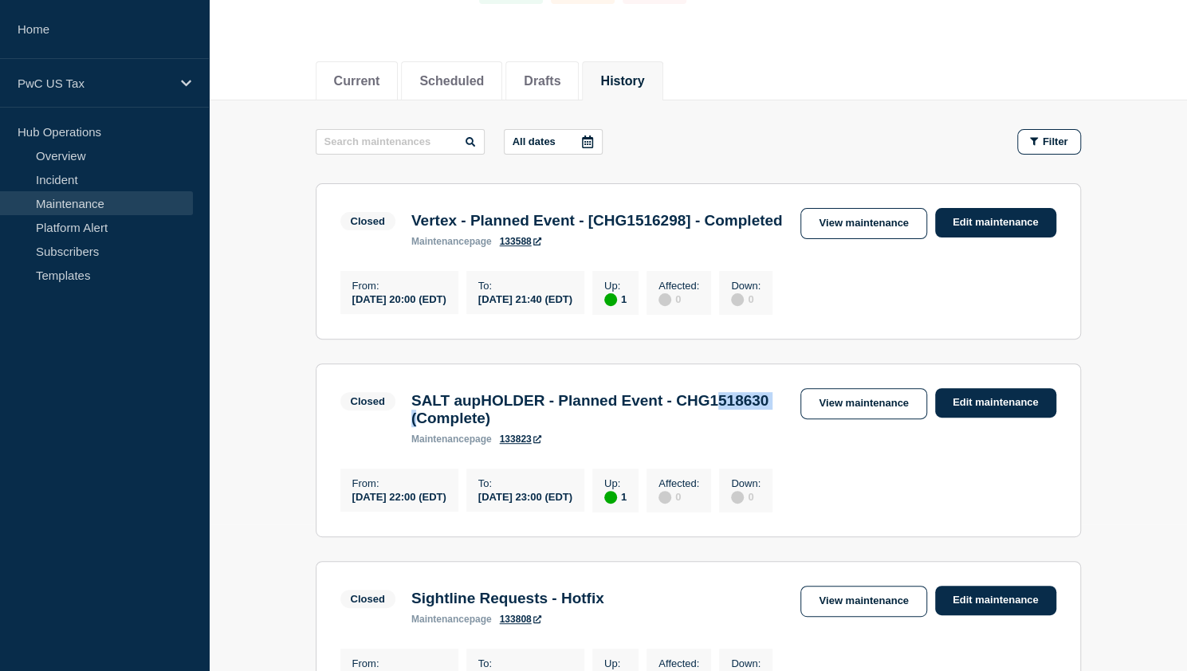
drag, startPoint x: 460, startPoint y: 450, endPoint x: 534, endPoint y: 449, distance: 74.2
click at [534, 427] on h3 "SALT aupHOLDER - Planned Event - CHG1518630 (Complete)" at bounding box center [598, 409] width 374 height 35
drag, startPoint x: 623, startPoint y: 223, endPoint x: 725, endPoint y: 210, distance: 102.1
click at [725, 212] on h3 "Vertex - Planned Event - [CHG1516298] - Completed" at bounding box center [596, 221] width 371 height 18
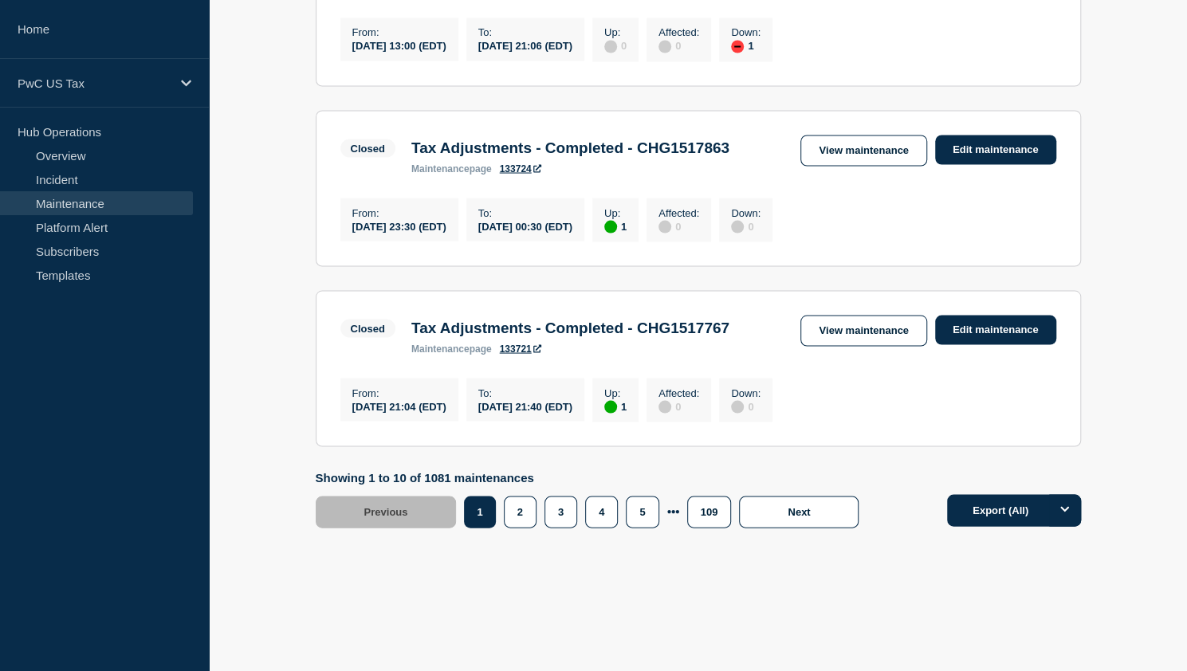
scroll to position [1821, 0]
click at [509, 501] on button "2" at bounding box center [520, 512] width 33 height 32
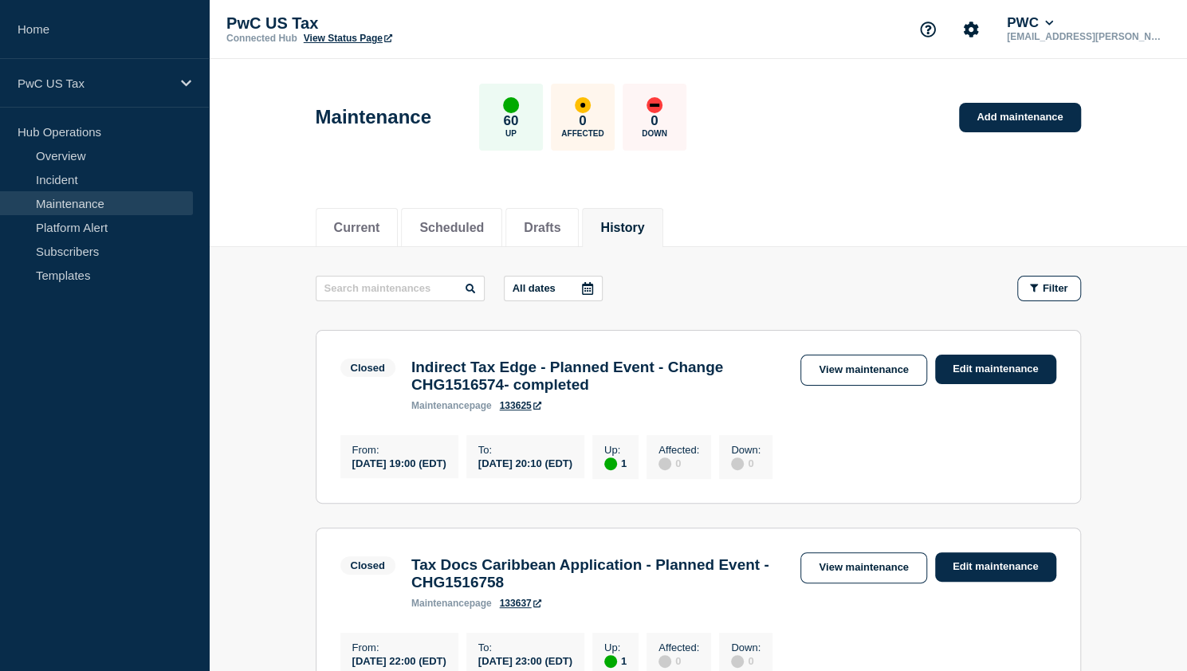
click at [635, 234] on li "History" at bounding box center [622, 227] width 81 height 39
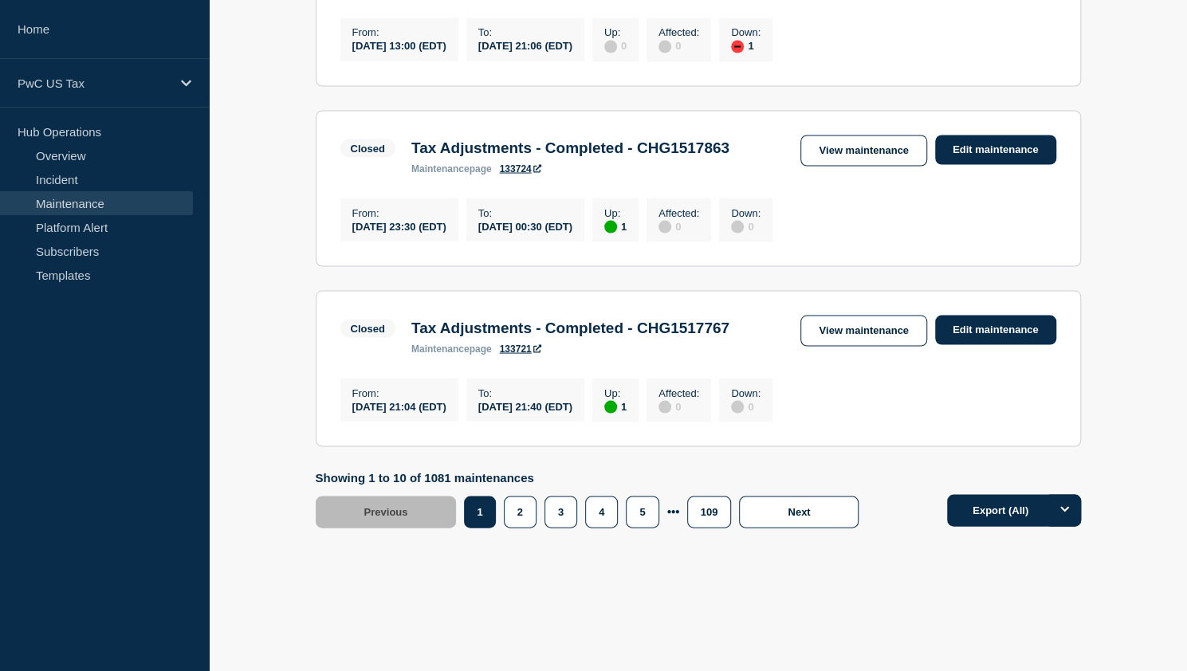
scroll to position [1821, 0]
click at [523, 505] on button "2" at bounding box center [520, 512] width 33 height 32
